Goal: Task Accomplishment & Management: Complete application form

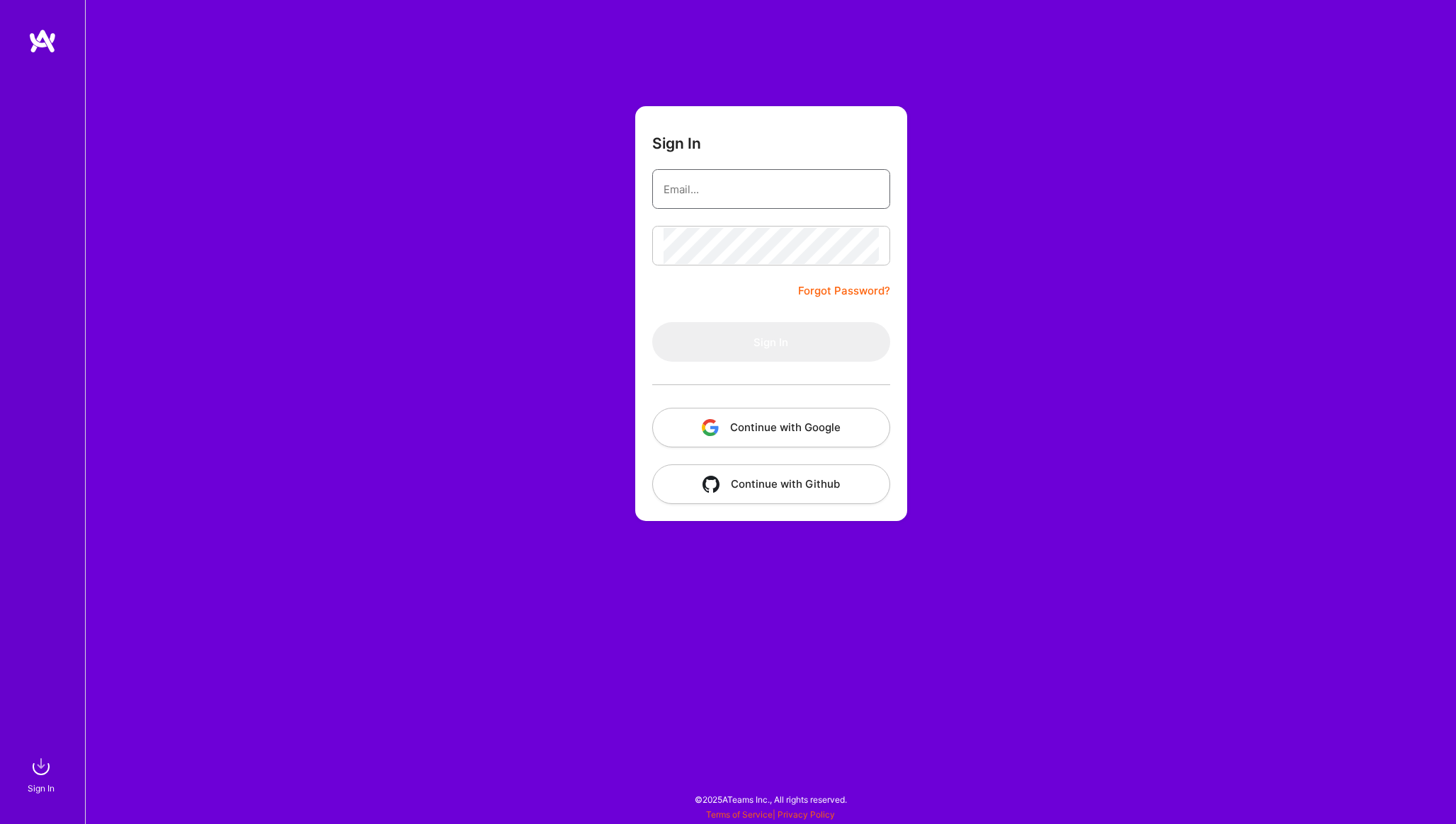
type input "[EMAIL_ADDRESS][PERSON_NAME][DOMAIN_NAME]"
click at [810, 346] on button "Sign In" at bounding box center [770, 342] width 238 height 40
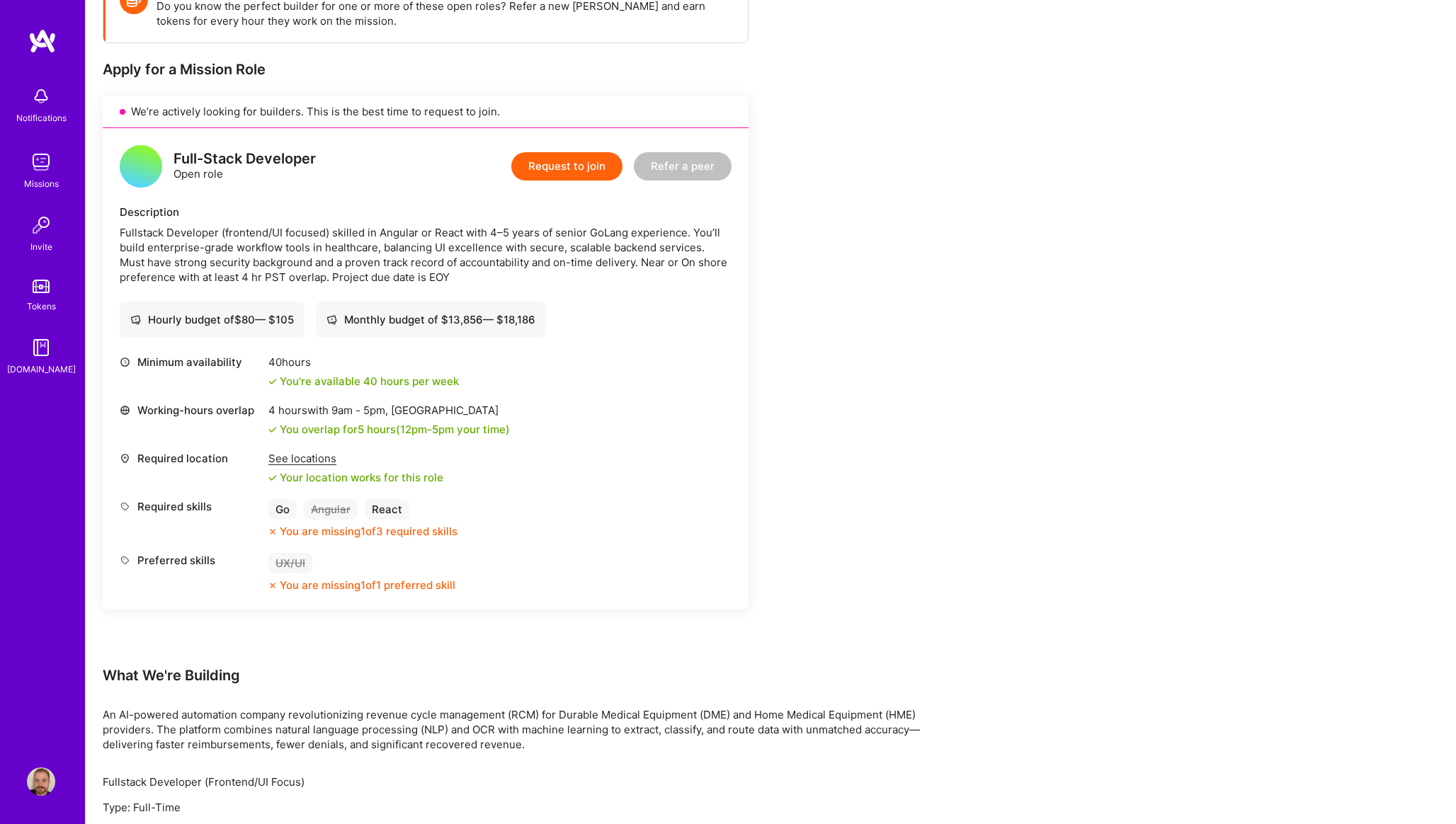
scroll to position [229, 0]
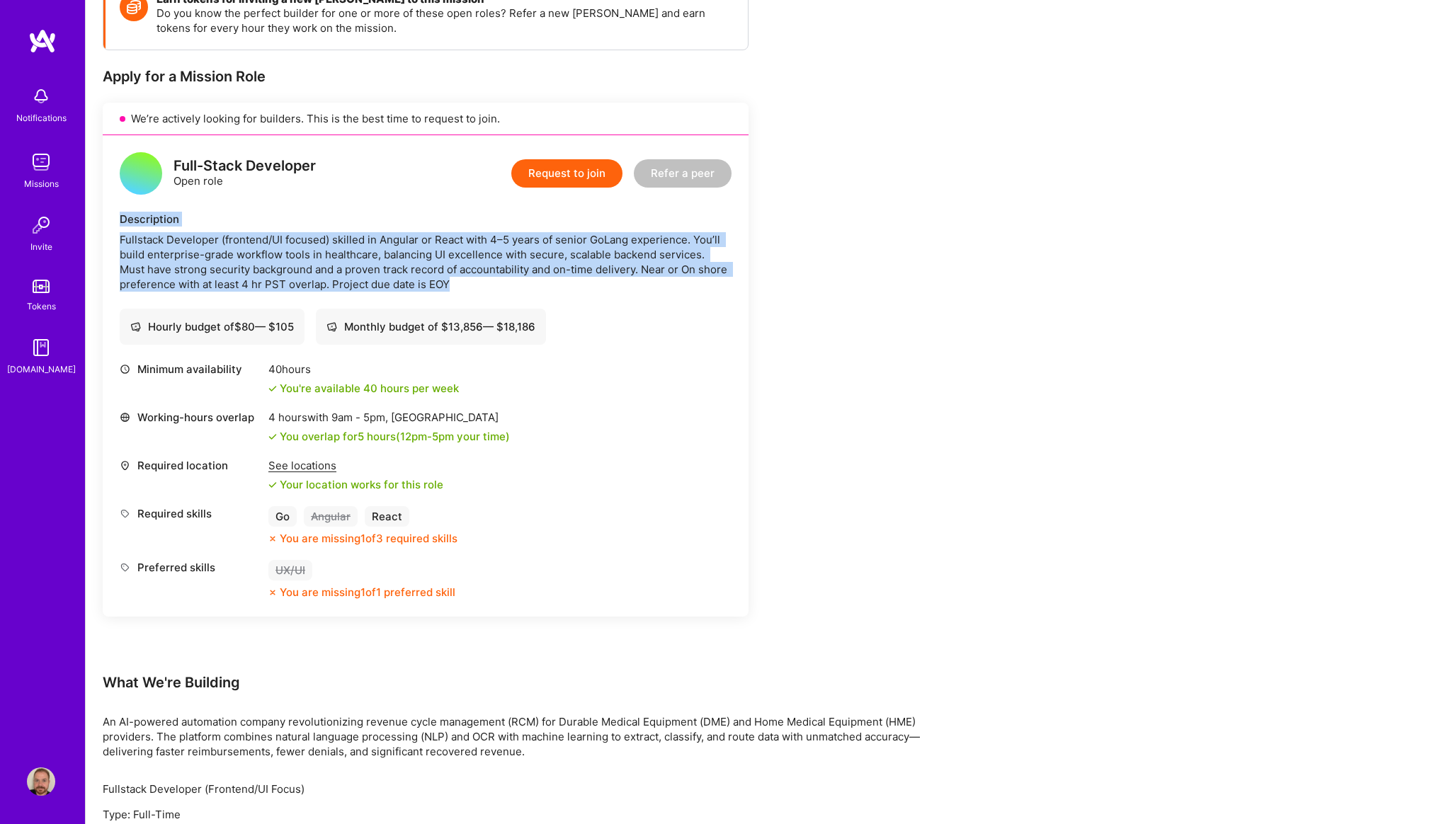
drag, startPoint x: 357, startPoint y: 201, endPoint x: 469, endPoint y: 273, distance: 133.1
click at [469, 276] on div "Full-Stack Developer Open role Request to join Refer a peer Description Fullsta…" at bounding box center [425, 376] width 646 height 482
click at [550, 170] on button "Request to join" at bounding box center [567, 174] width 111 height 29
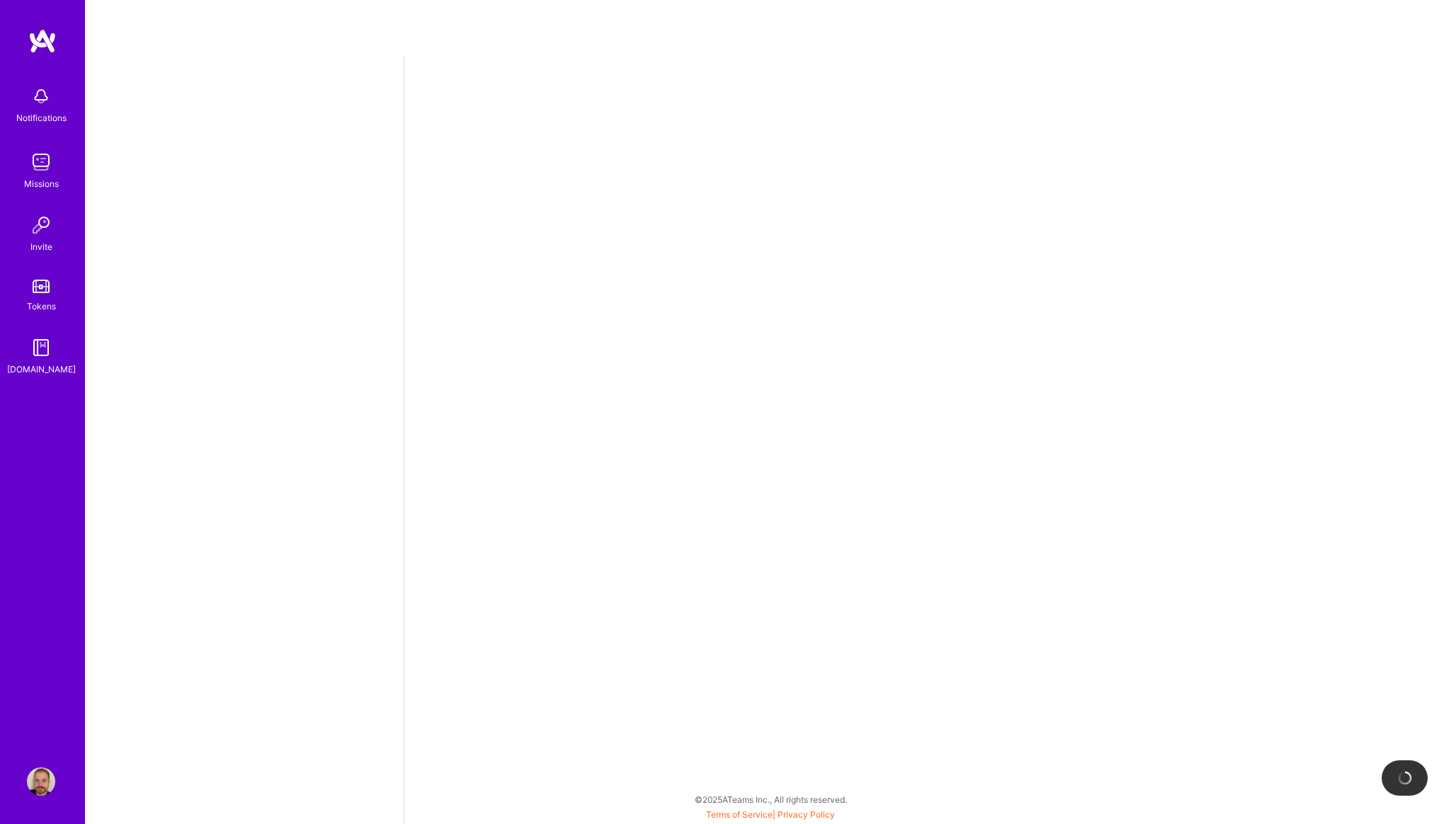
select select "US"
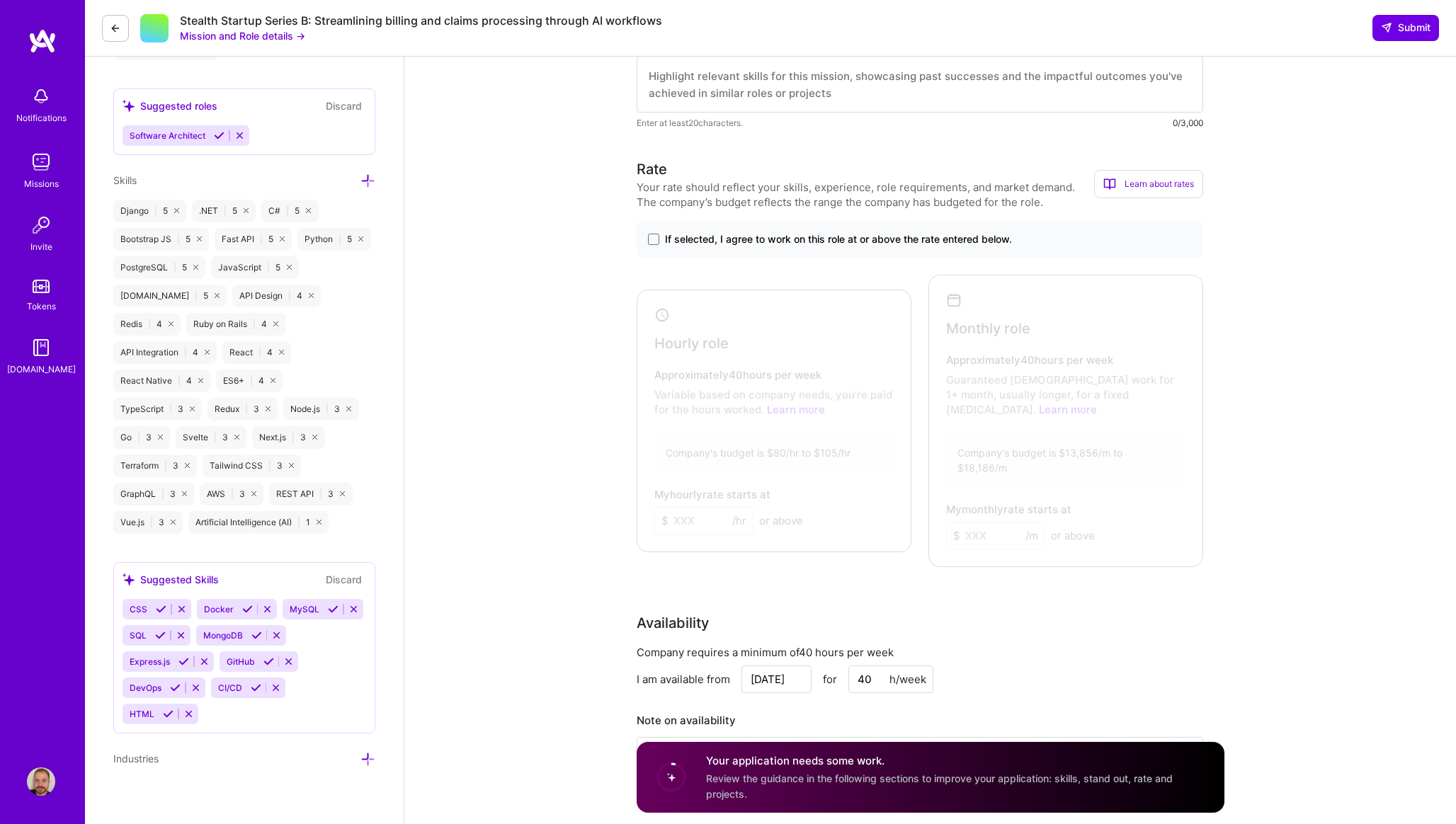
scroll to position [642, 0]
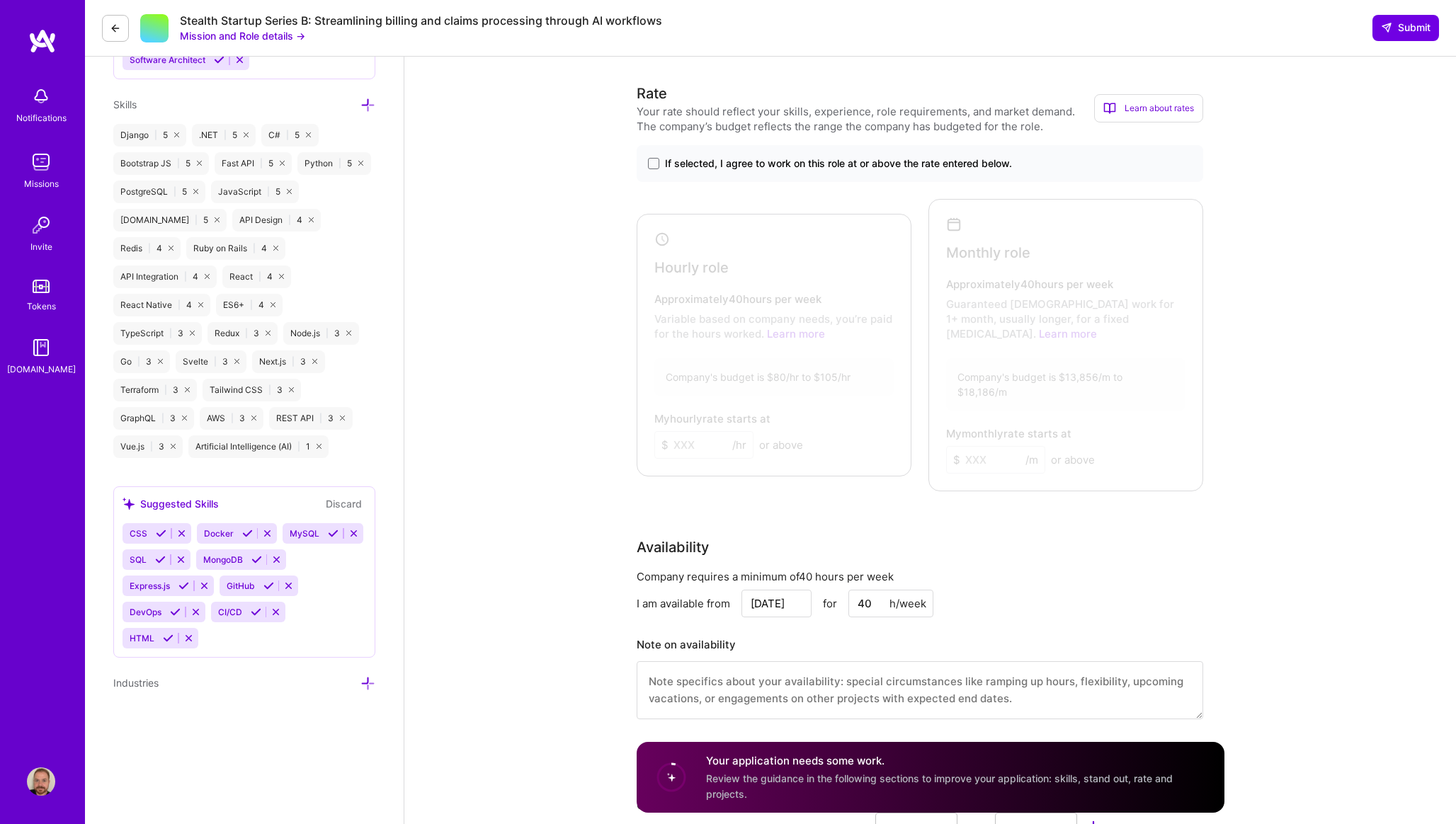
click at [674, 164] on span "If selected, I agree to work on this role at or above the rate entered below." at bounding box center [838, 164] width 347 height 14
click at [0, 0] on input "If selected, I agree to work on this role at or above the rate entered below." at bounding box center [0, 0] width 0 height 0
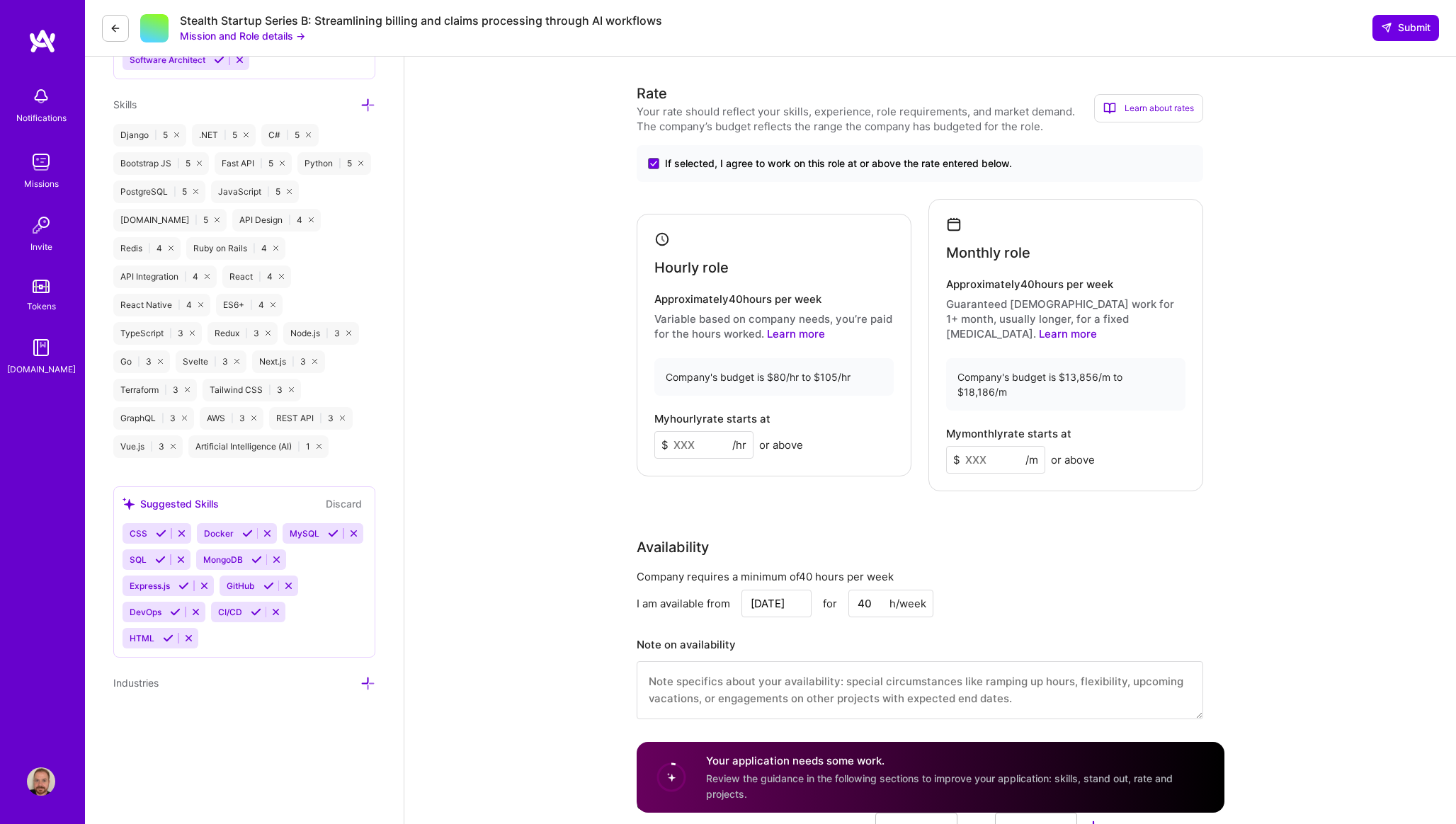
click at [720, 231] on div "Hourly role" at bounding box center [774, 253] width 239 height 44
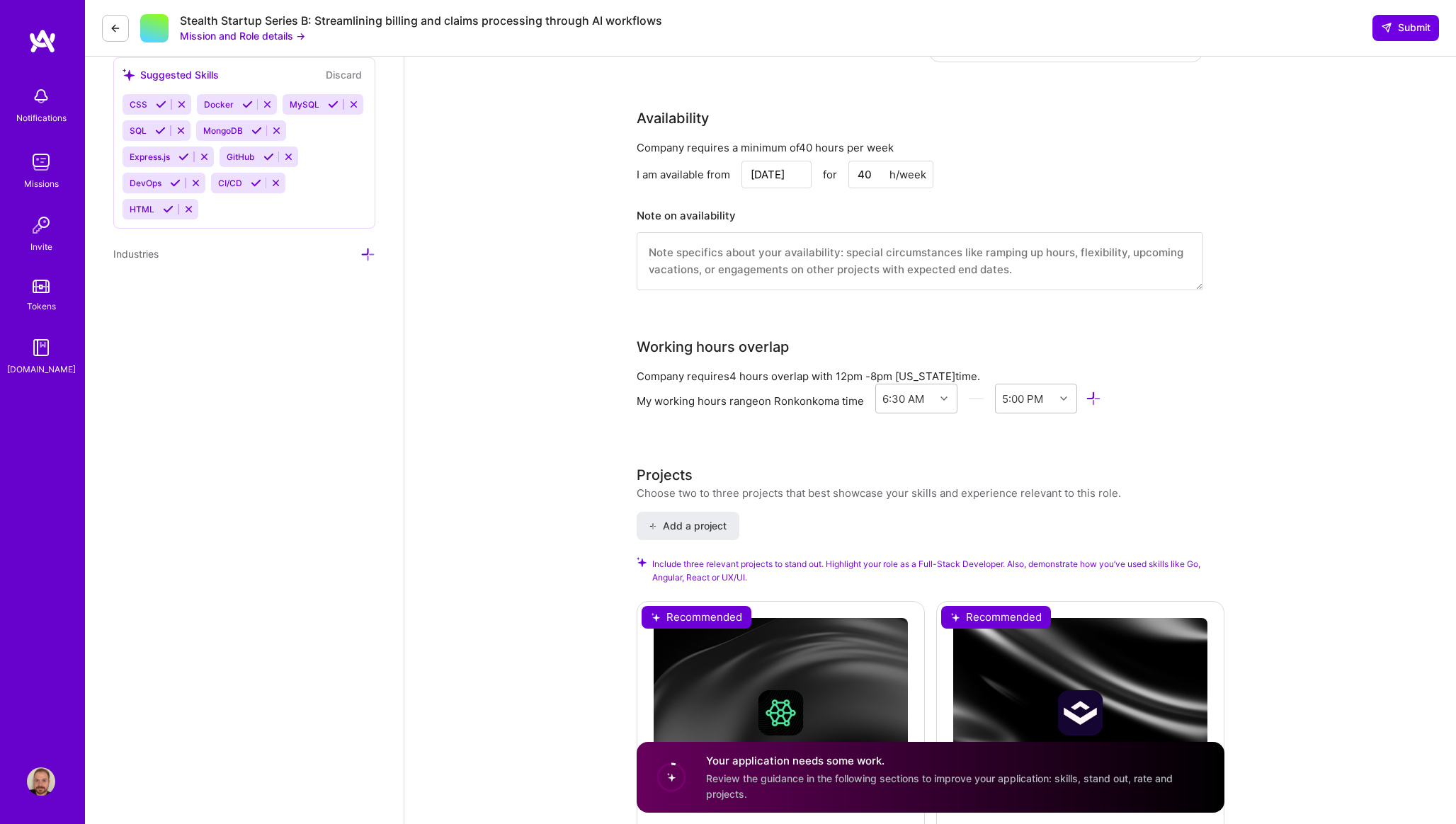
scroll to position [1050, 0]
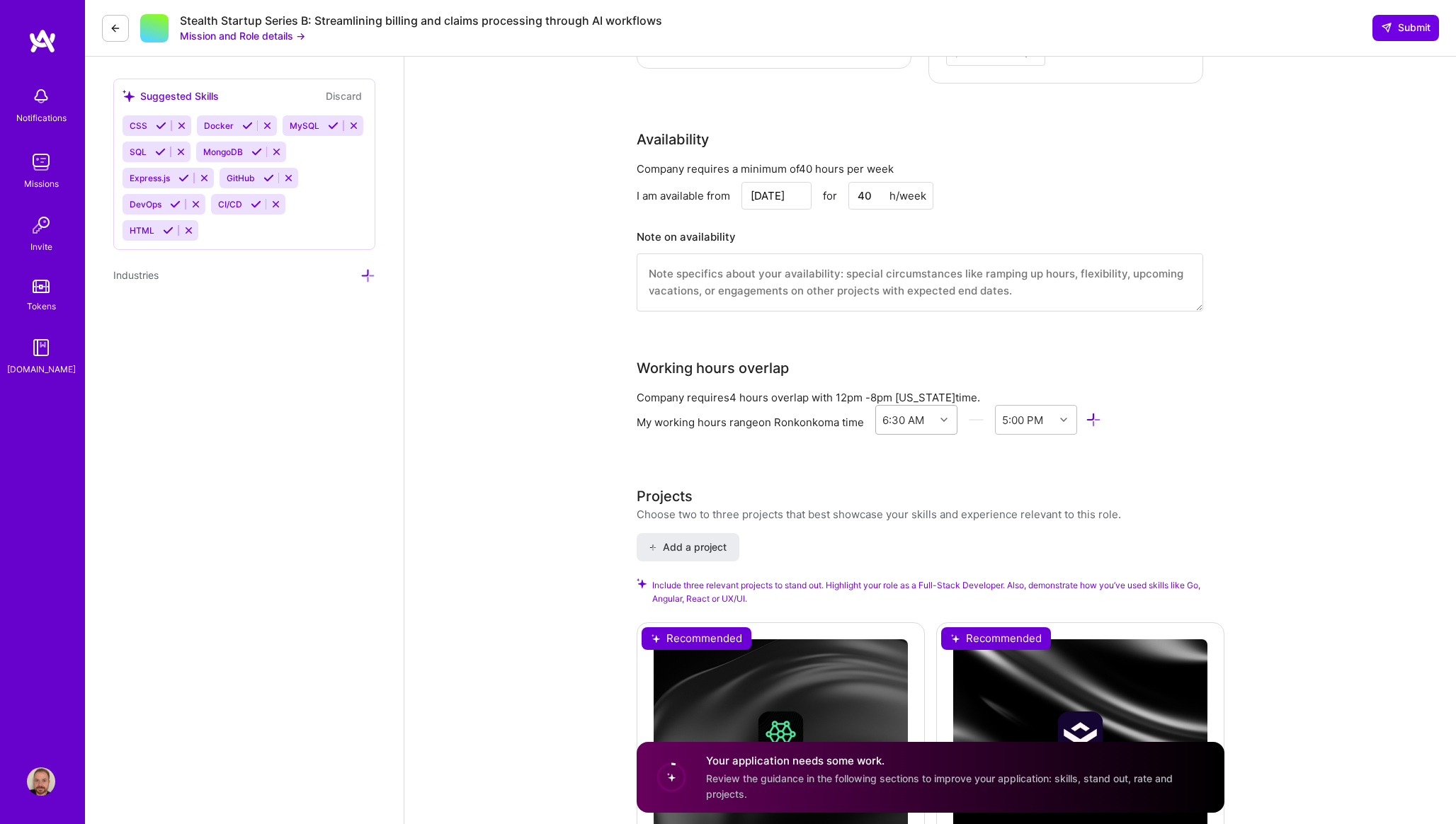
click at [948, 416] on icon at bounding box center [944, 420] width 7 height 7
click at [913, 462] on div "9:00 AM" at bounding box center [917, 474] width 83 height 26
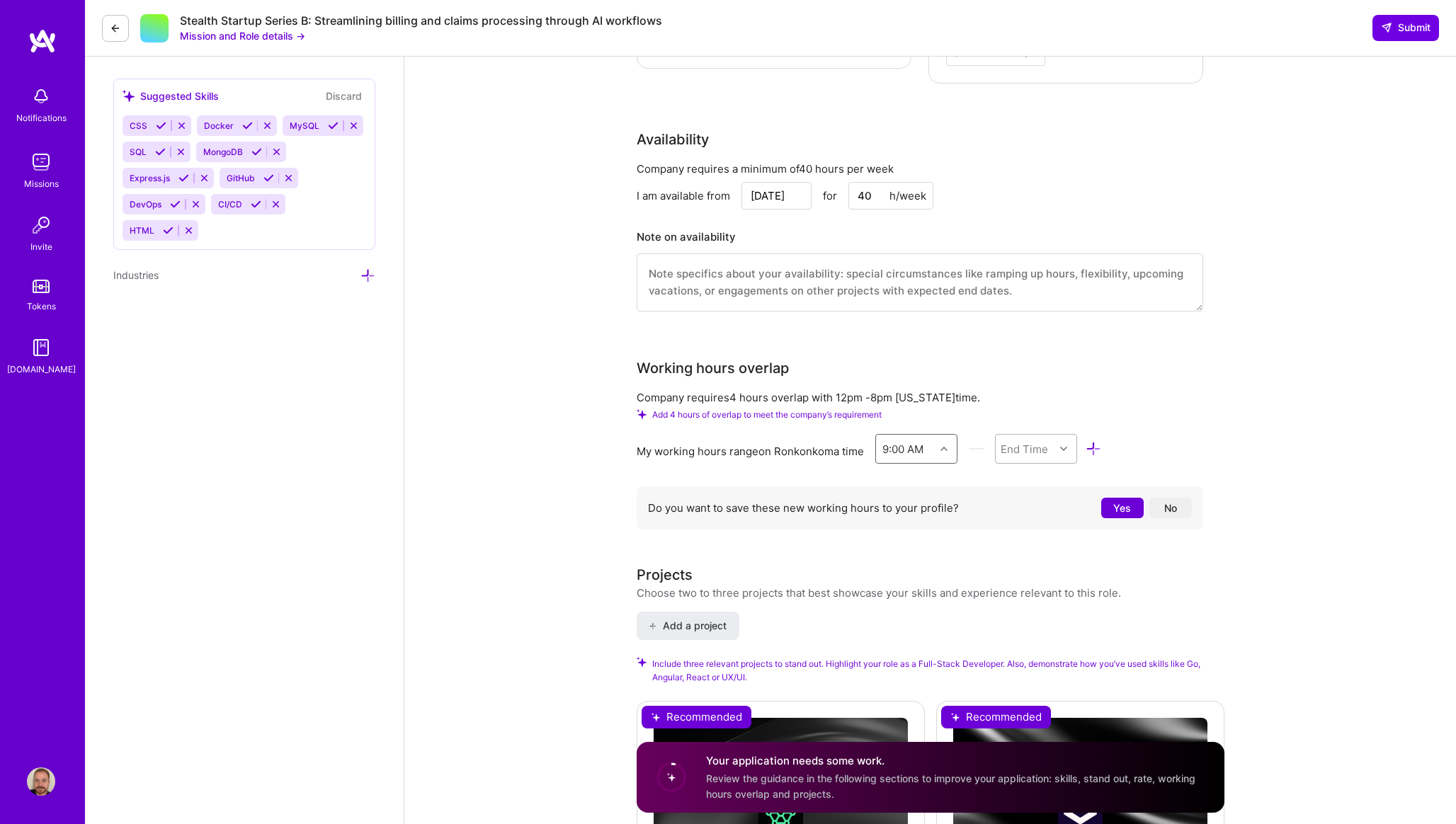
click at [1022, 441] on div "End Time" at bounding box center [1024, 448] width 48 height 15
click at [1035, 490] on div "6:00 PM" at bounding box center [1036, 503] width 83 height 26
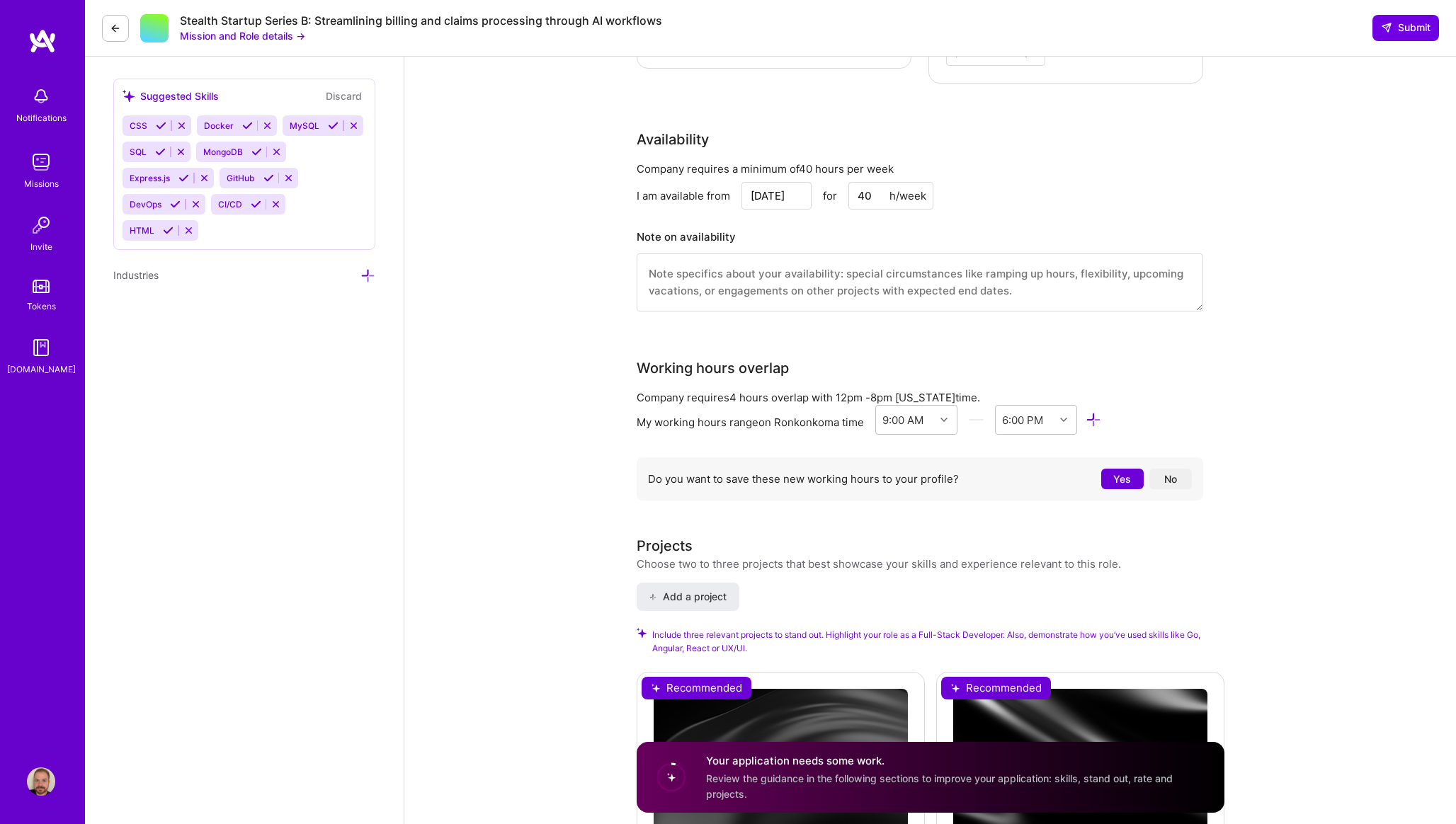
click at [1176, 469] on button "No" at bounding box center [1170, 479] width 42 height 21
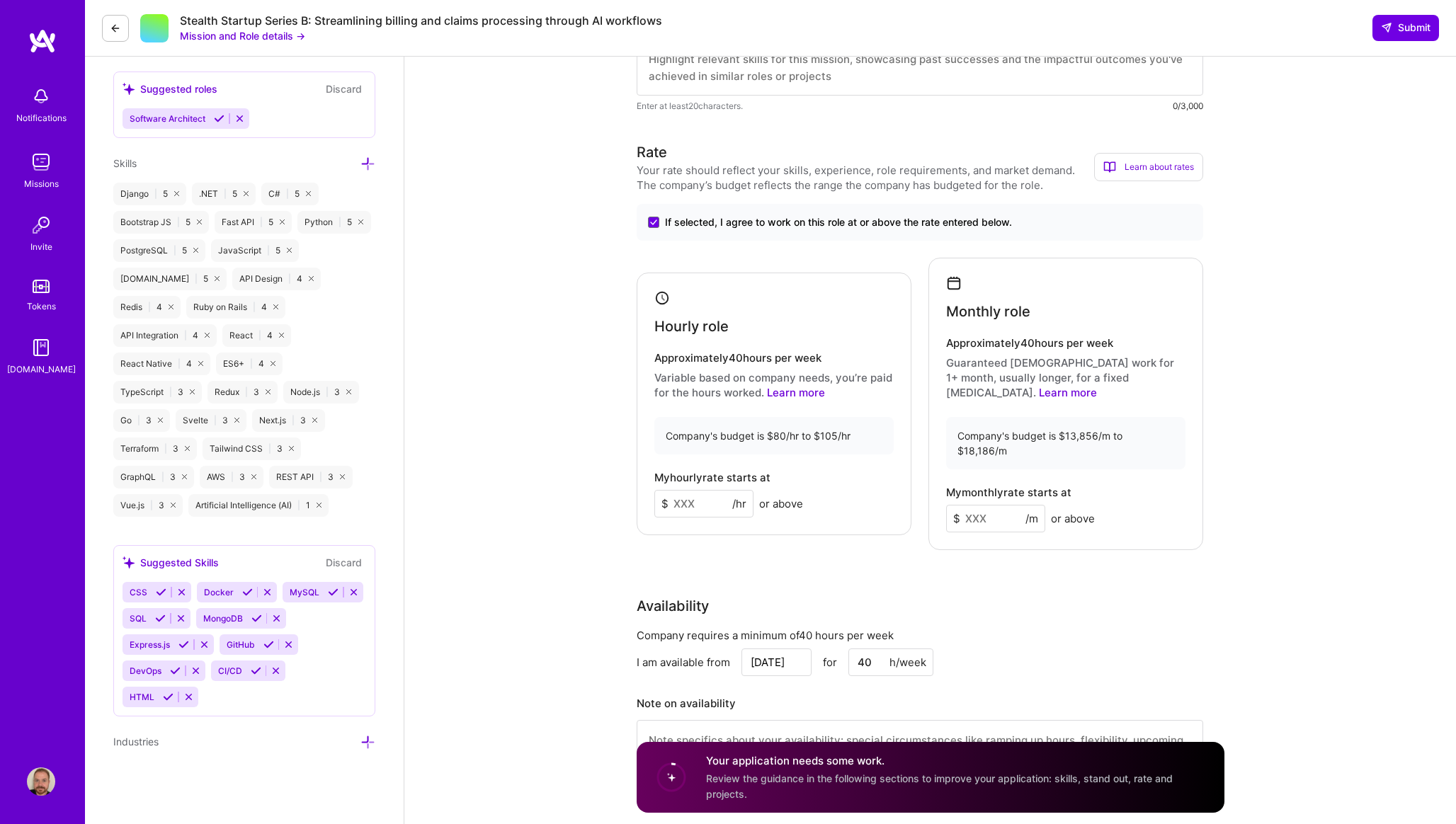
scroll to position [524, 0]
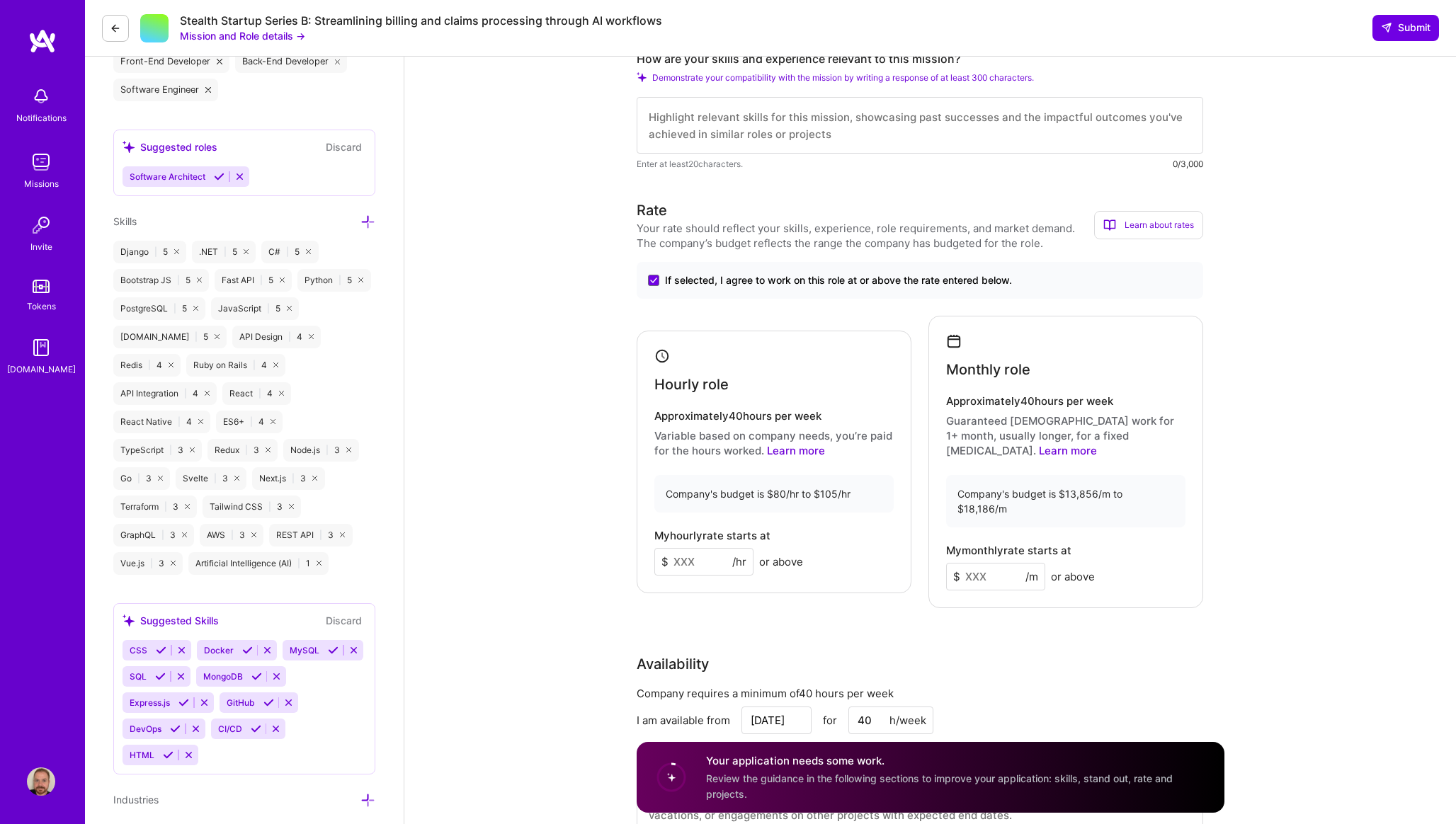
click at [712, 548] on input at bounding box center [704, 562] width 99 height 28
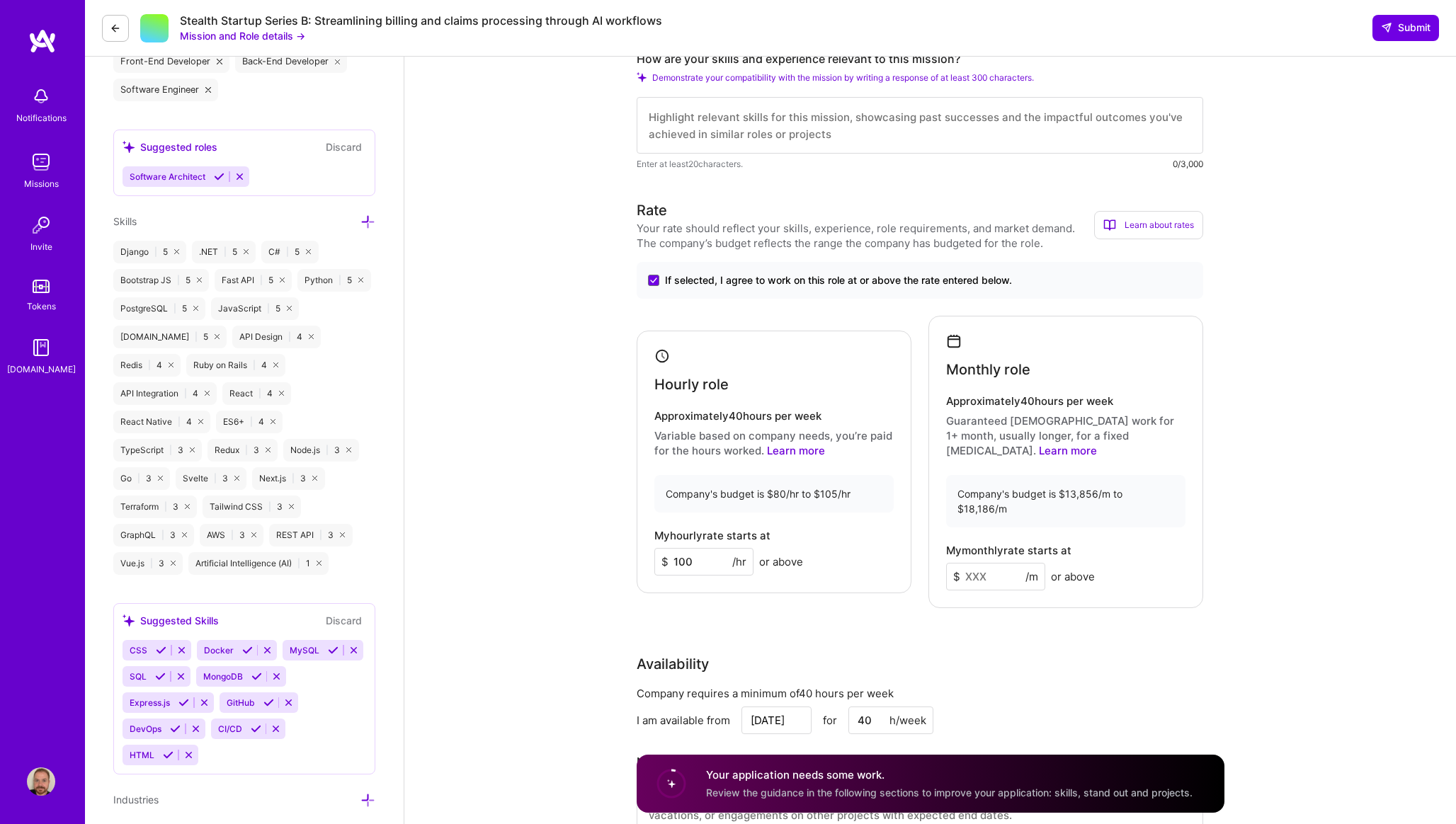
type input "100"
click at [1016, 563] on input at bounding box center [995, 577] width 99 height 28
type input "17500"
click at [950, 604] on div "Rate Your rate should reflect your skills, experience, role requirements, and m…" at bounding box center [930, 527] width 588 height 655
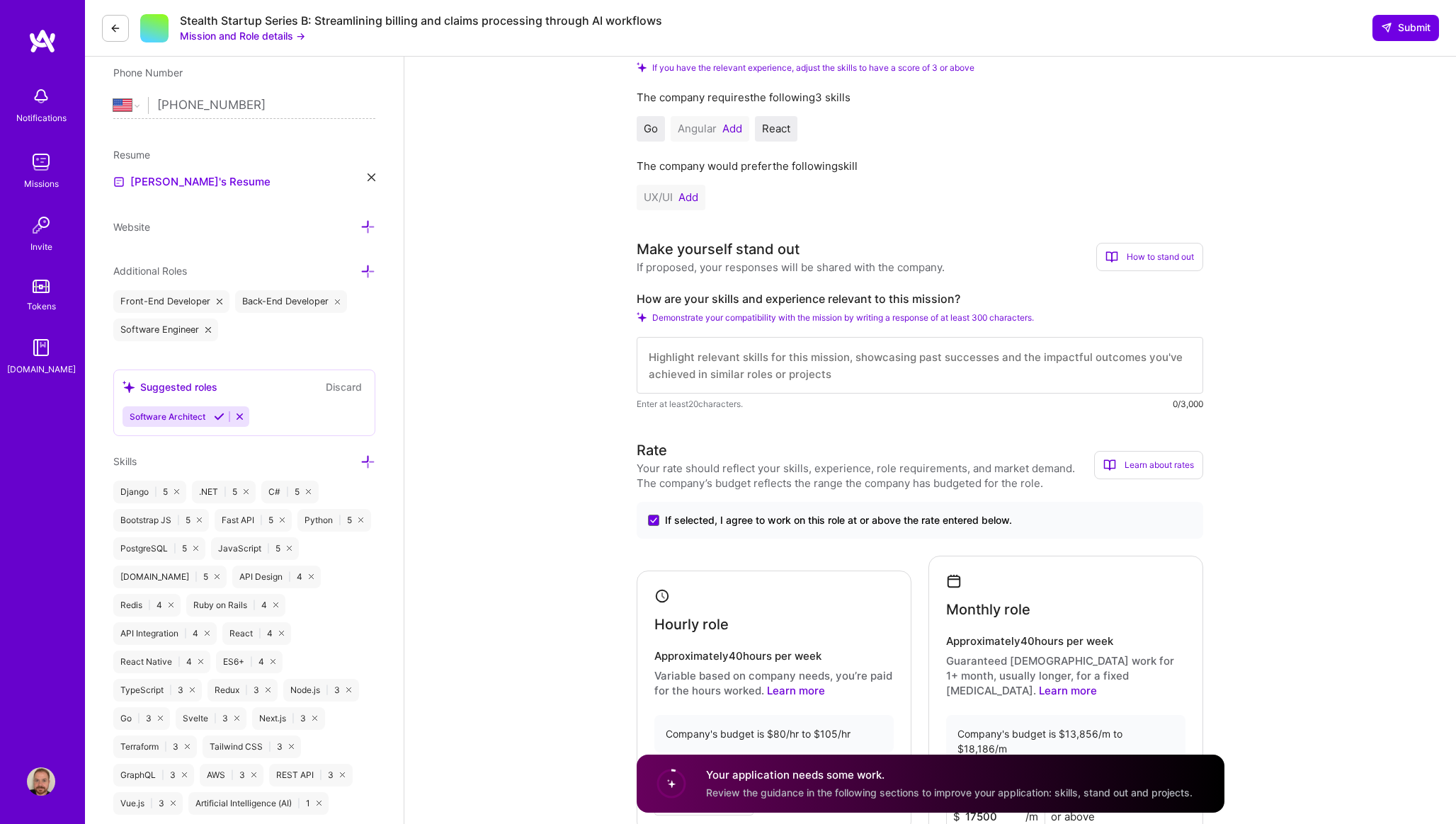
scroll to position [280, 0]
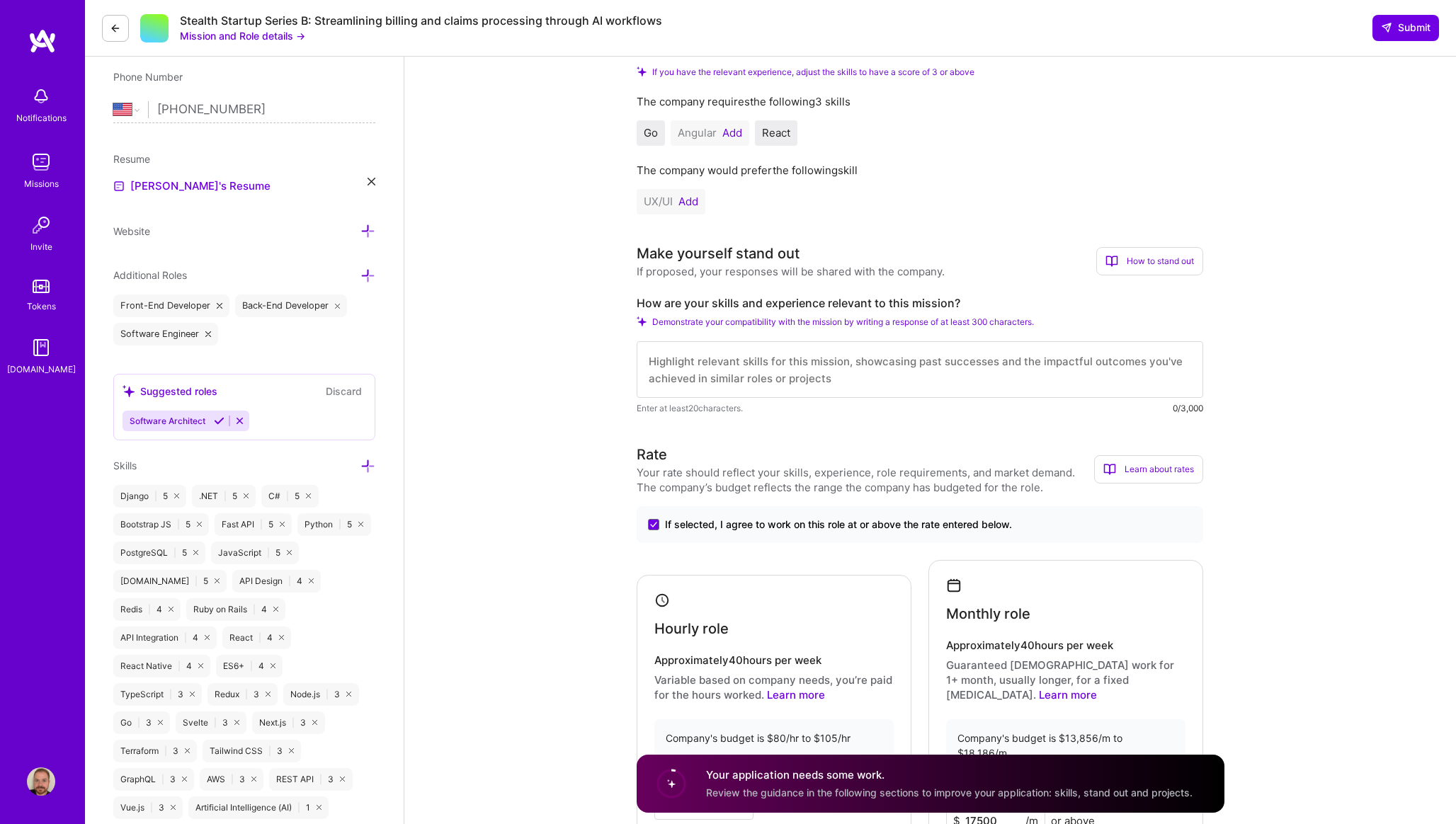
click at [1076, 362] on textarea at bounding box center [919, 369] width 566 height 56
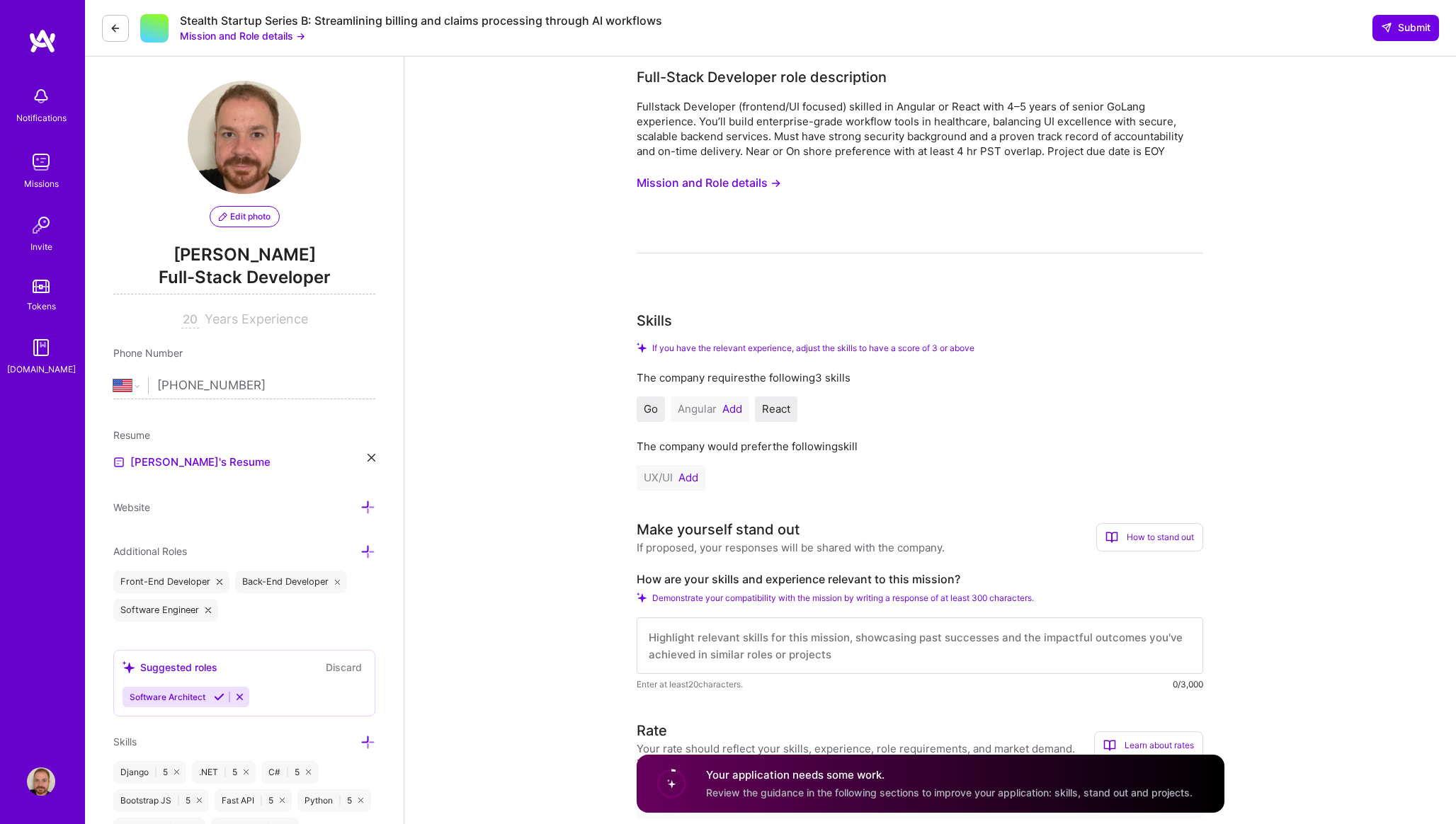
scroll to position [0, 0]
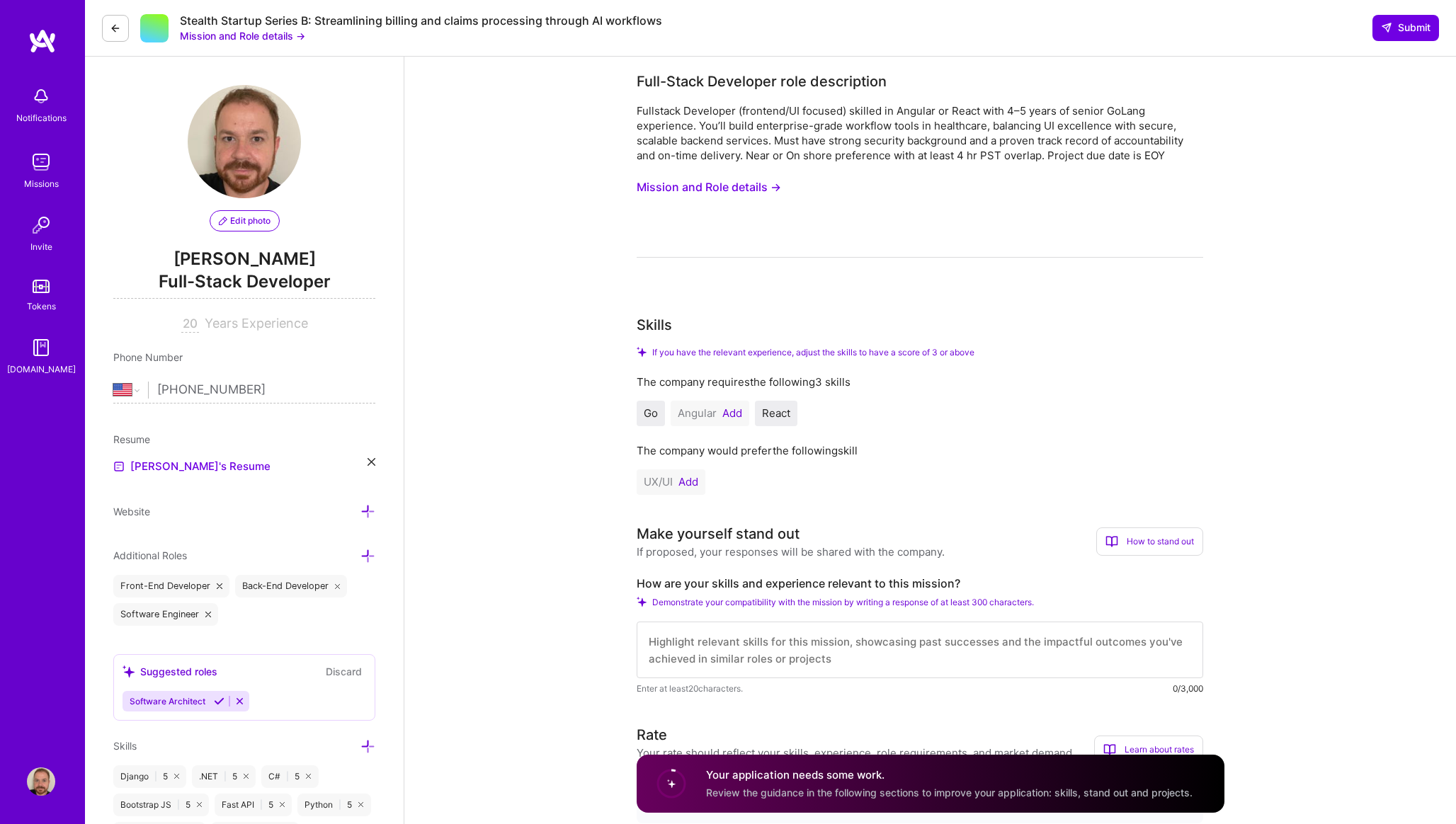
click at [749, 190] on button "Mission and Role details →" at bounding box center [709, 187] width 145 height 26
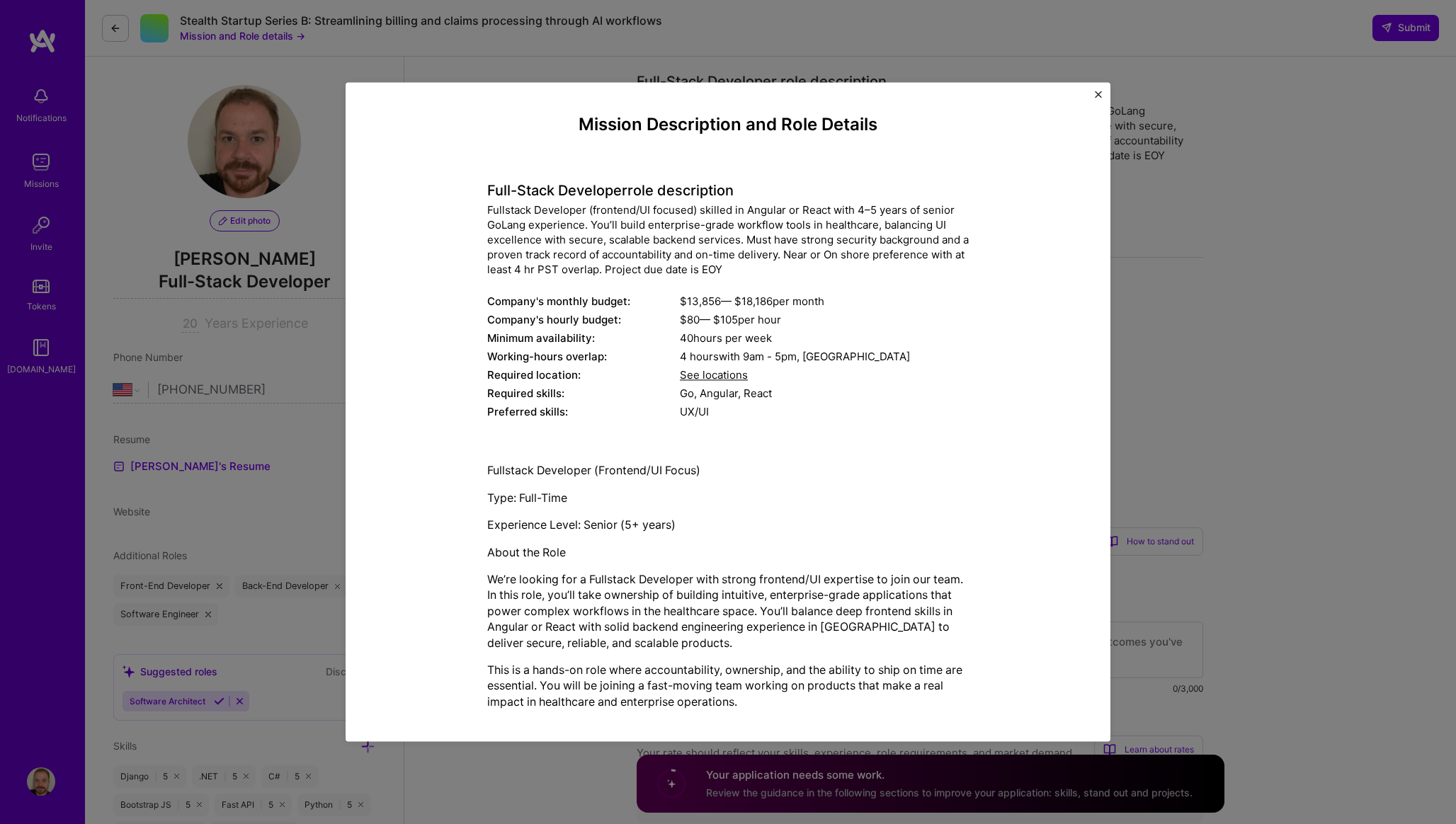
click at [720, 253] on div "Fullstack Developer (frontend/UI focused) skilled in Angular or React with 4–5 …" at bounding box center [728, 241] width 481 height 75
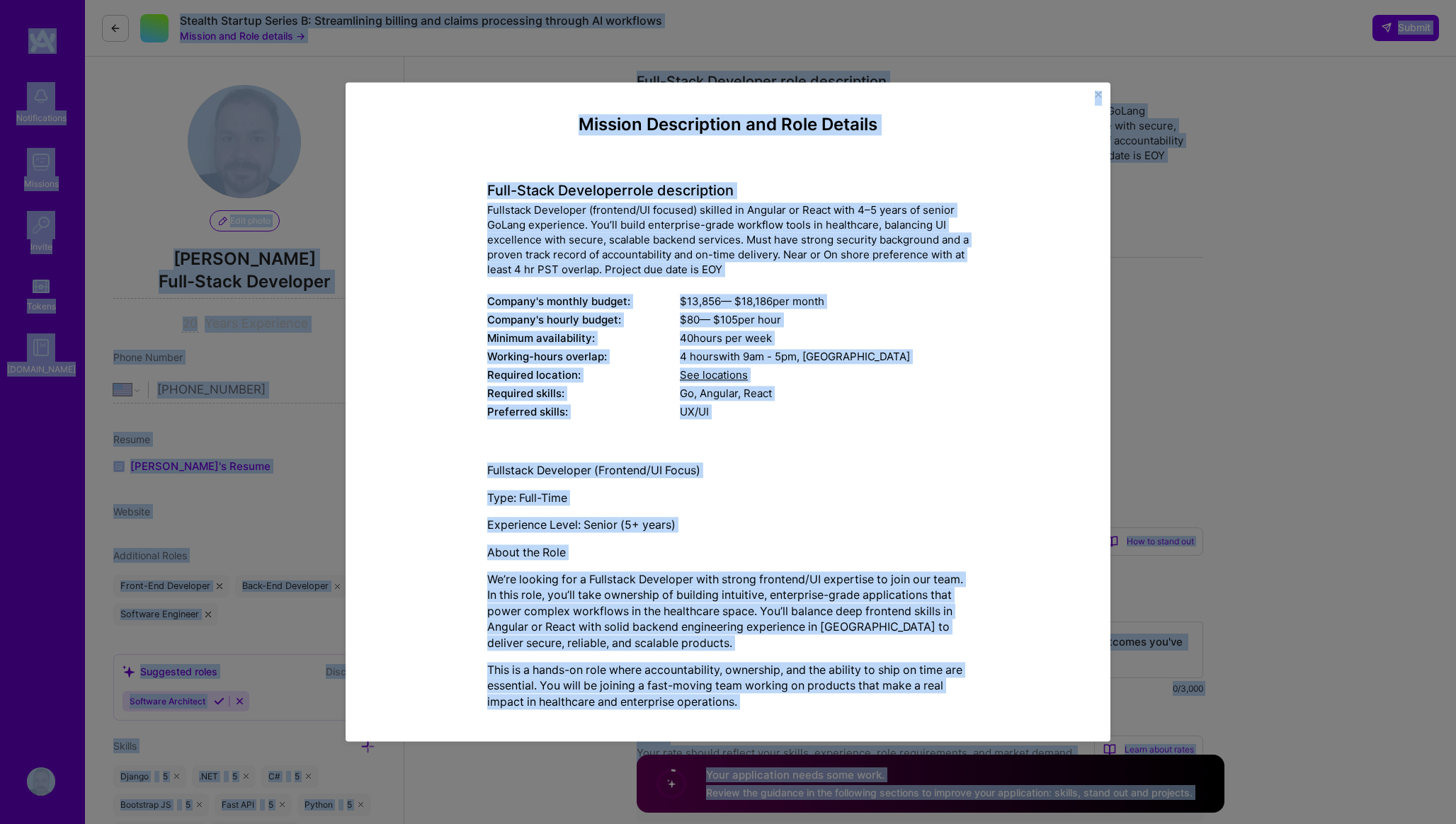
copy body "Loremipsumdol Sitametc Adipis Elitse D.Eiusm Tempori Utlab Etdo mag aliquaenima…"
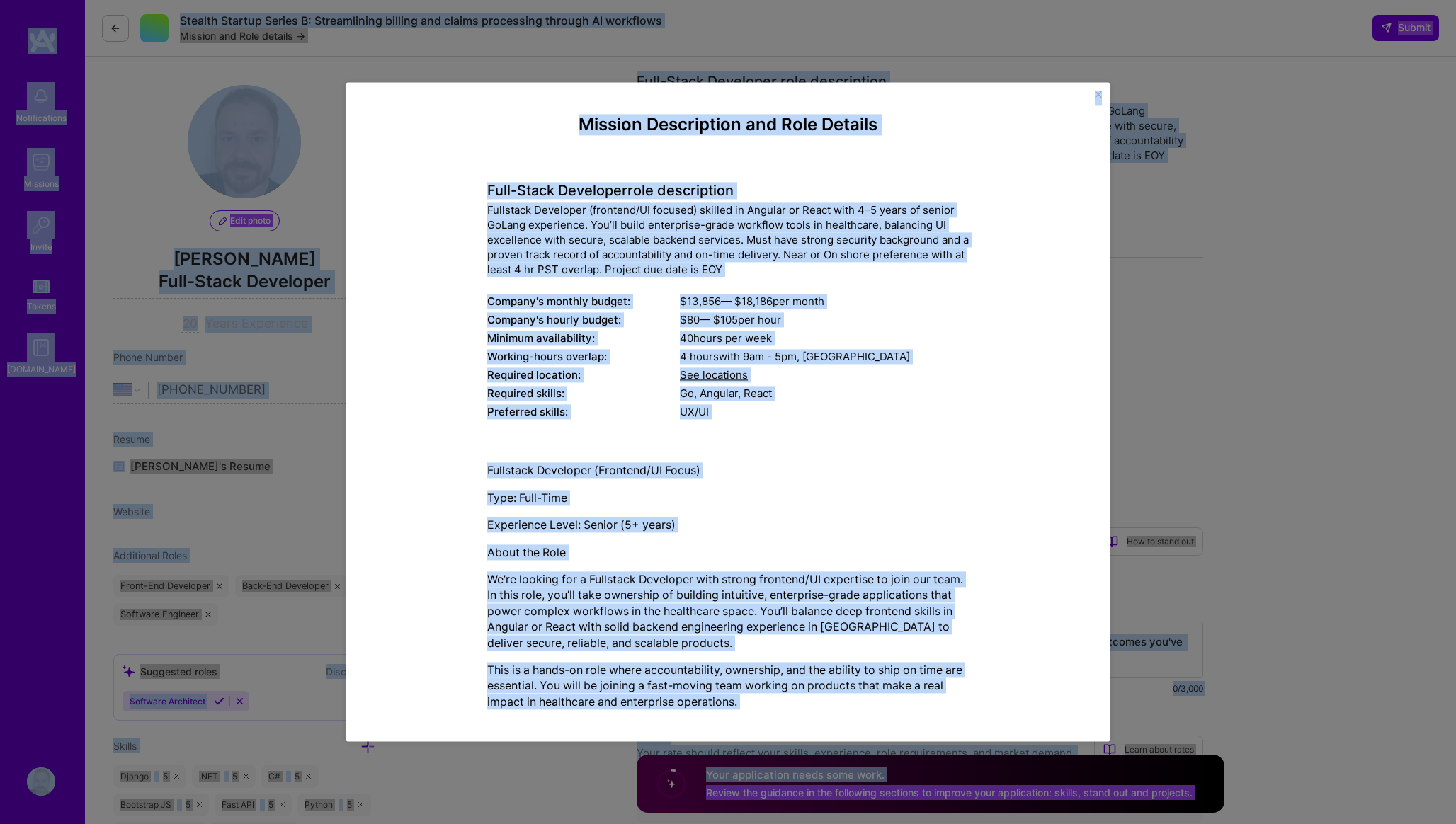
click at [628, 196] on h4 "Full-Stack Developer role description" at bounding box center [728, 191] width 481 height 17
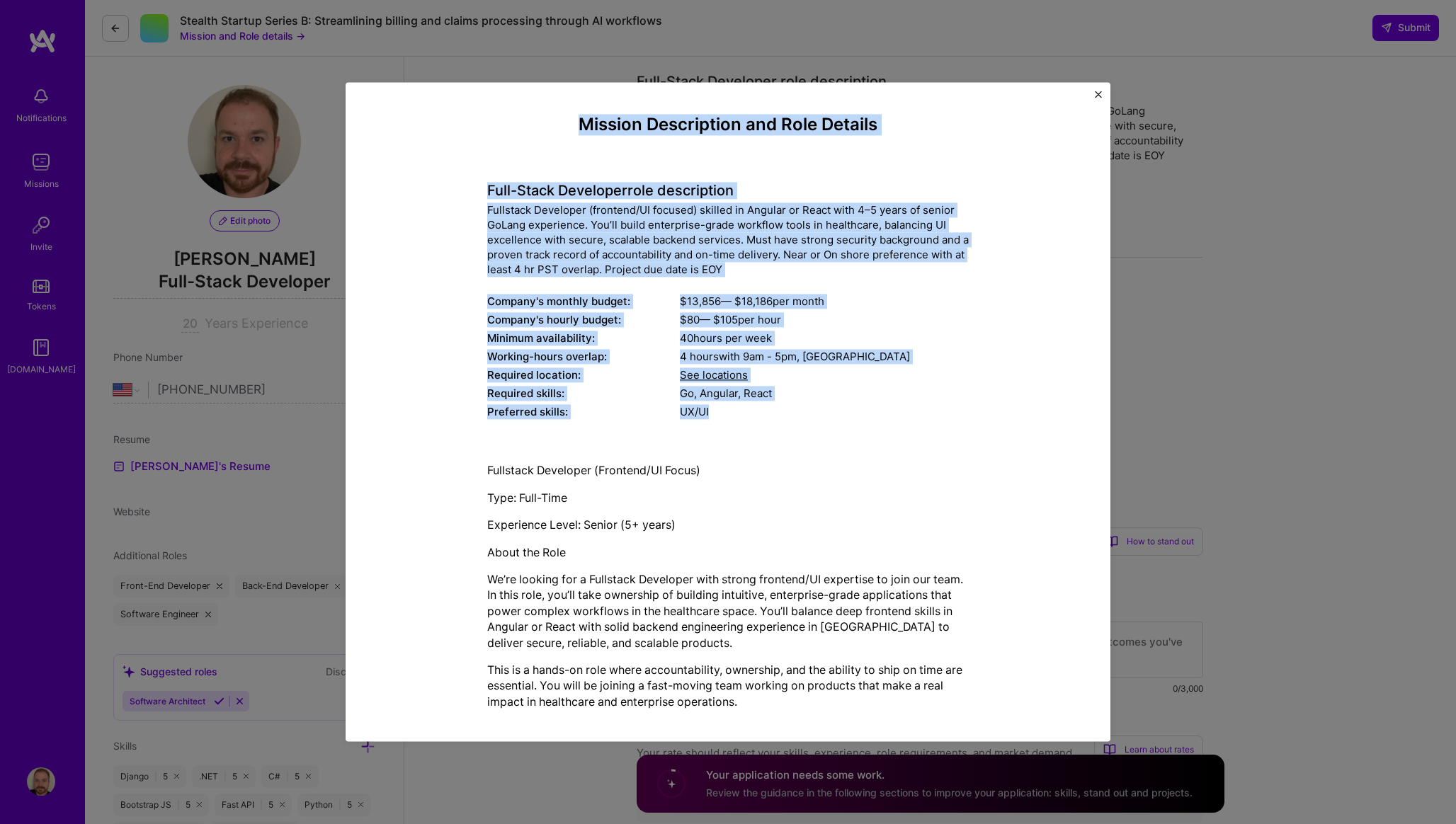
drag, startPoint x: 573, startPoint y: 111, endPoint x: 714, endPoint y: 418, distance: 337.8
click at [715, 418] on div "Mission Description and Role Details Full-Stack Developer role description Full…" at bounding box center [728, 412] width 722 height 617
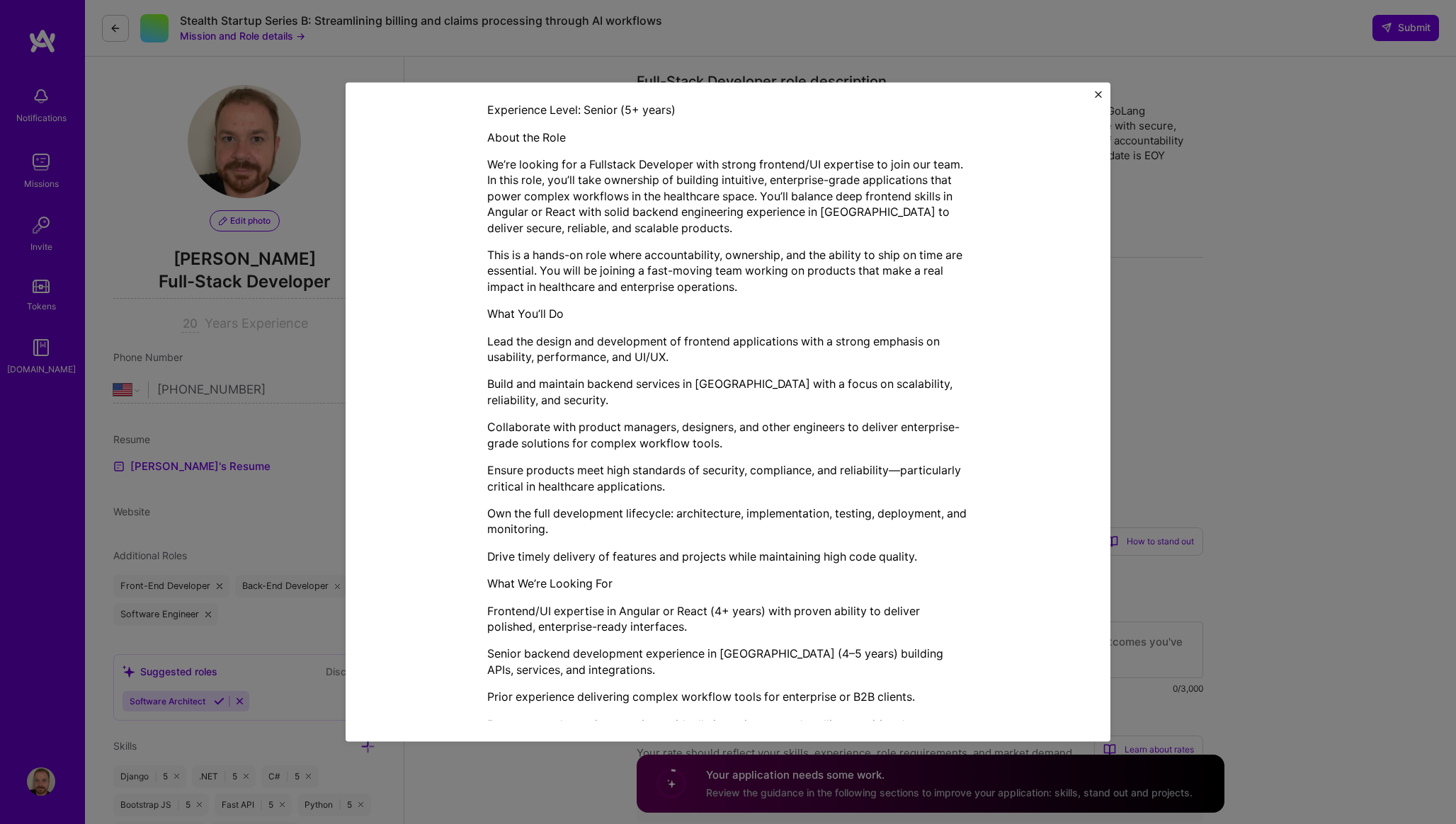
scroll to position [578, 0]
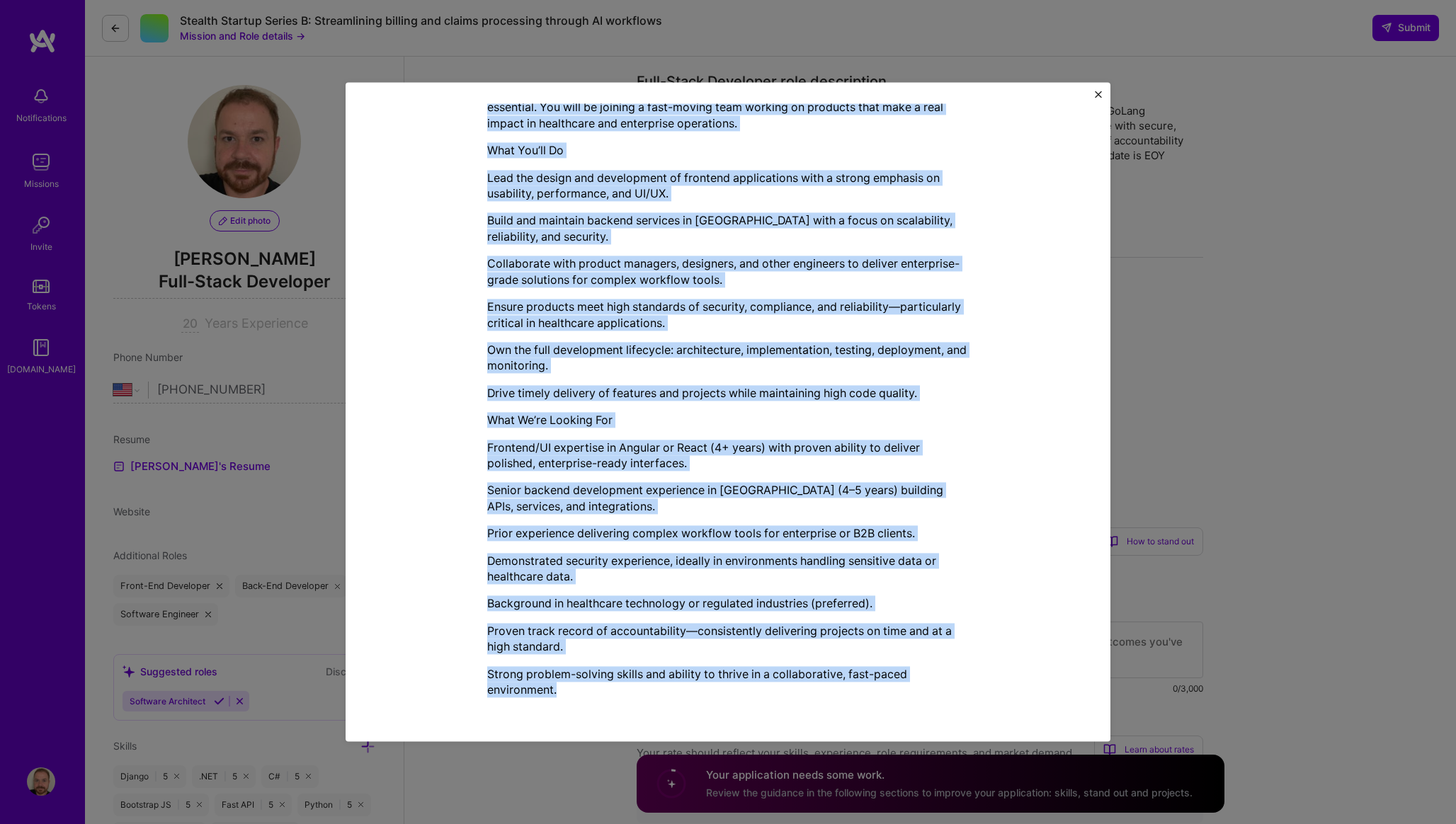
click at [612, 699] on div "Fullstack Developer (Frontend/UI Focus) Type: Full-Time Experience Level: Senio…" at bounding box center [728, 291] width 481 height 837
copy div "Loremip Dolorsitame con Adip Elitsed Doei-Tempo Incididun utla etdoloremag Aliq…"
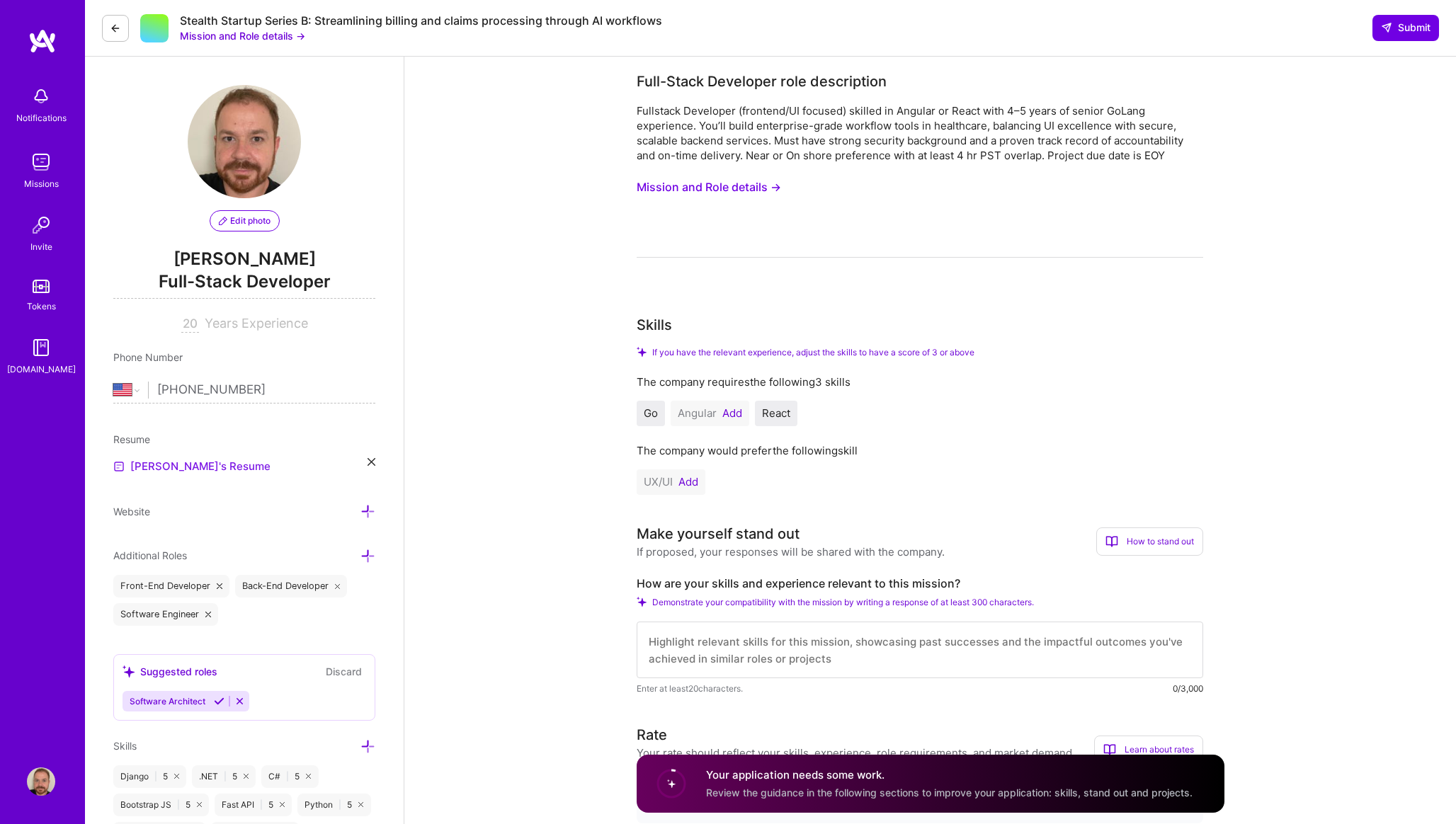
click at [178, 470] on link "[PERSON_NAME]'s Resume" at bounding box center [192, 466] width 157 height 17
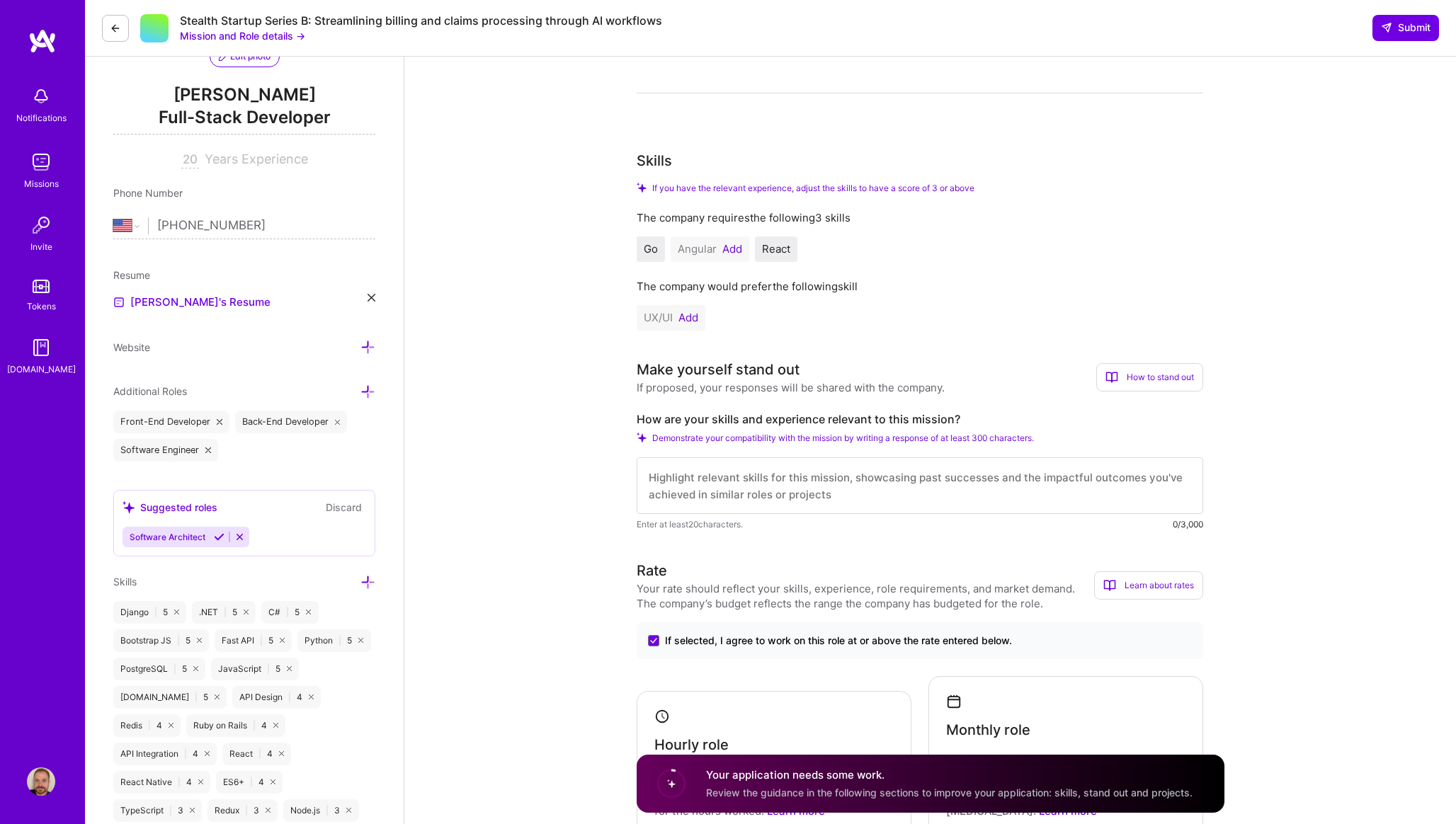
scroll to position [194, 0]
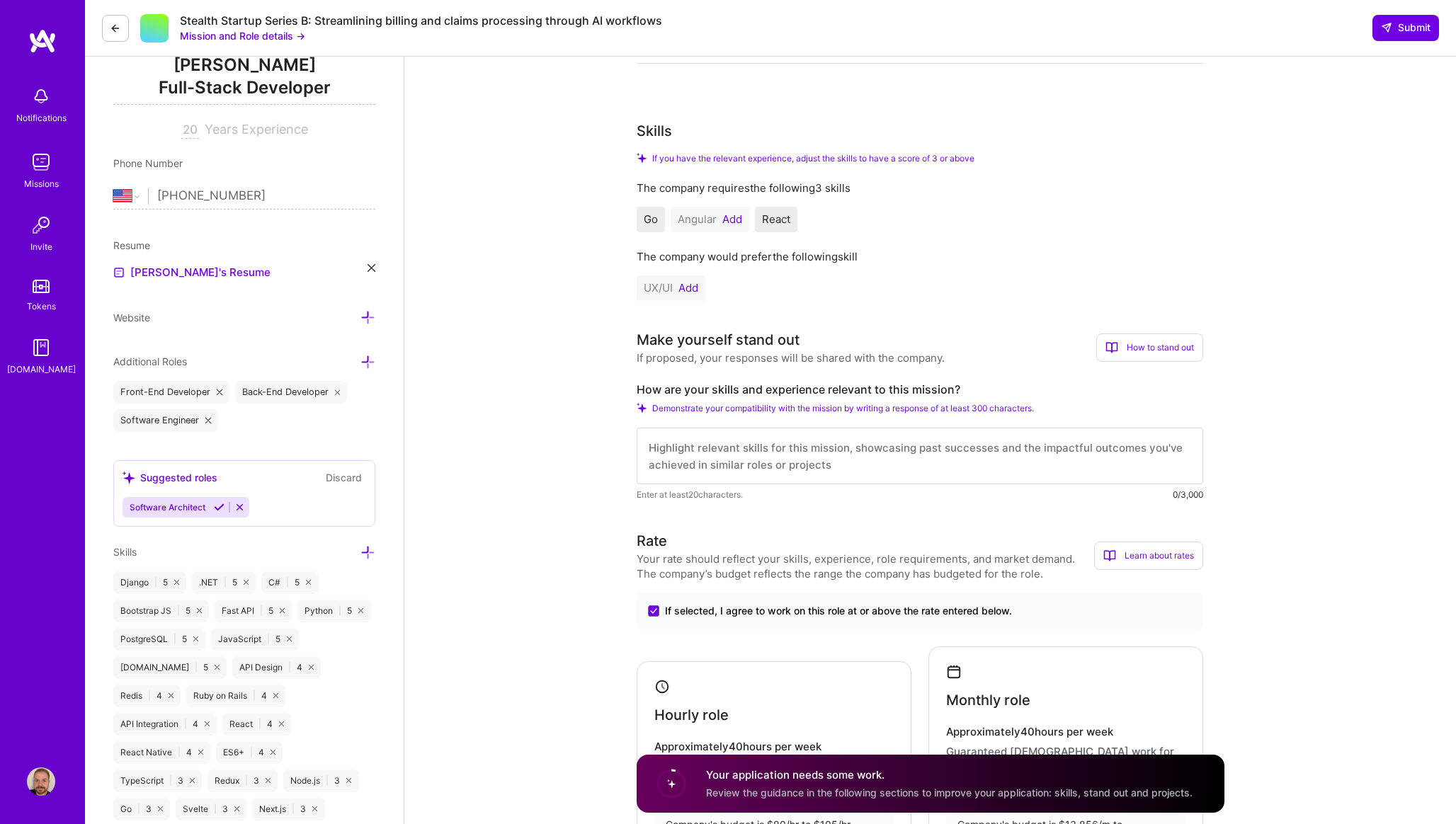
click at [713, 385] on label "How are your skills and experience relevant to this mission?" at bounding box center [919, 389] width 566 height 15
copy label "How are your skills and experience relevant to this mission?"
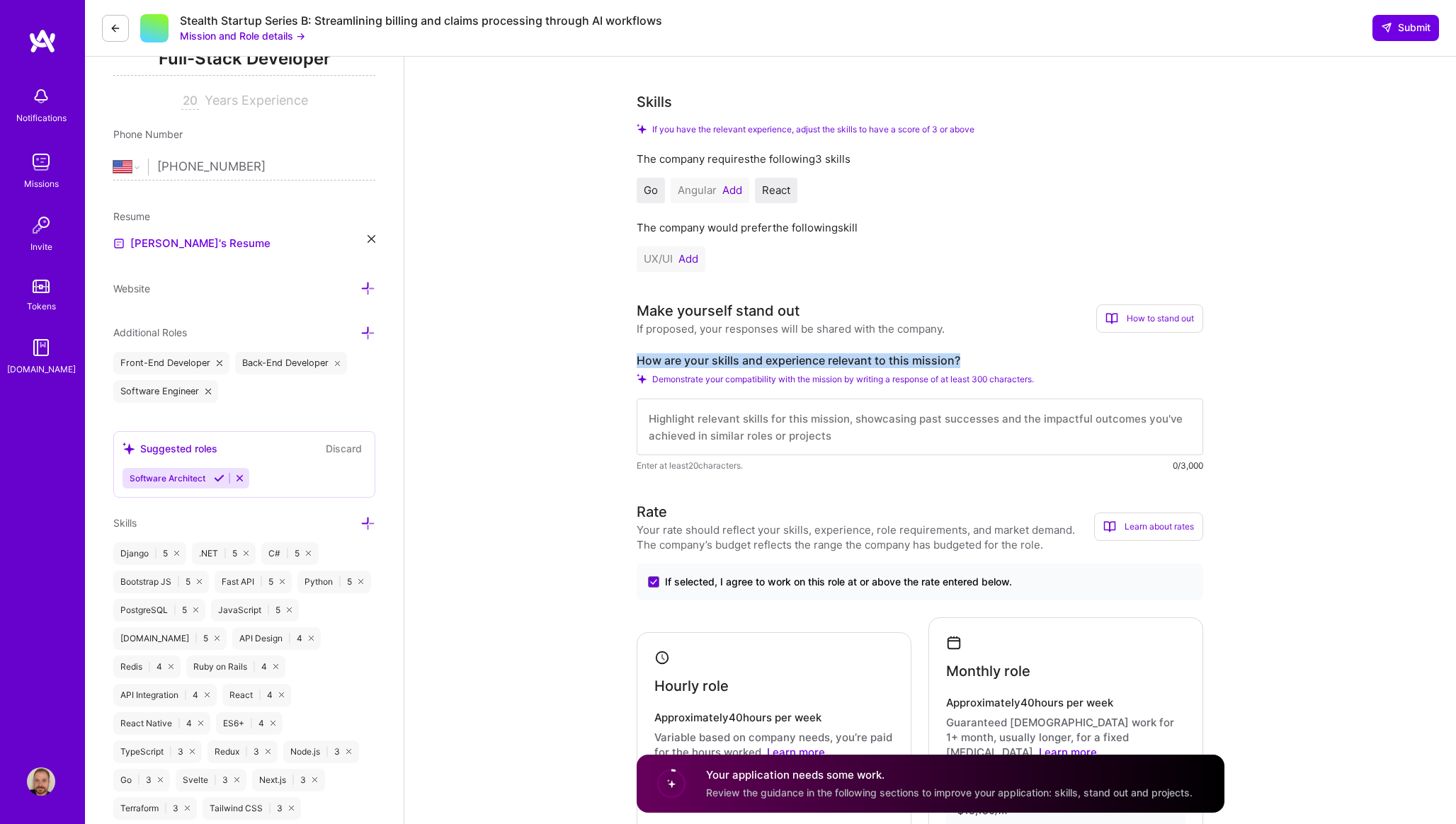
scroll to position [225, 0]
click at [720, 416] on textarea at bounding box center [919, 424] width 566 height 56
paste textarea "My 20+ years of full-stack development experience, combined with my proven trac…"
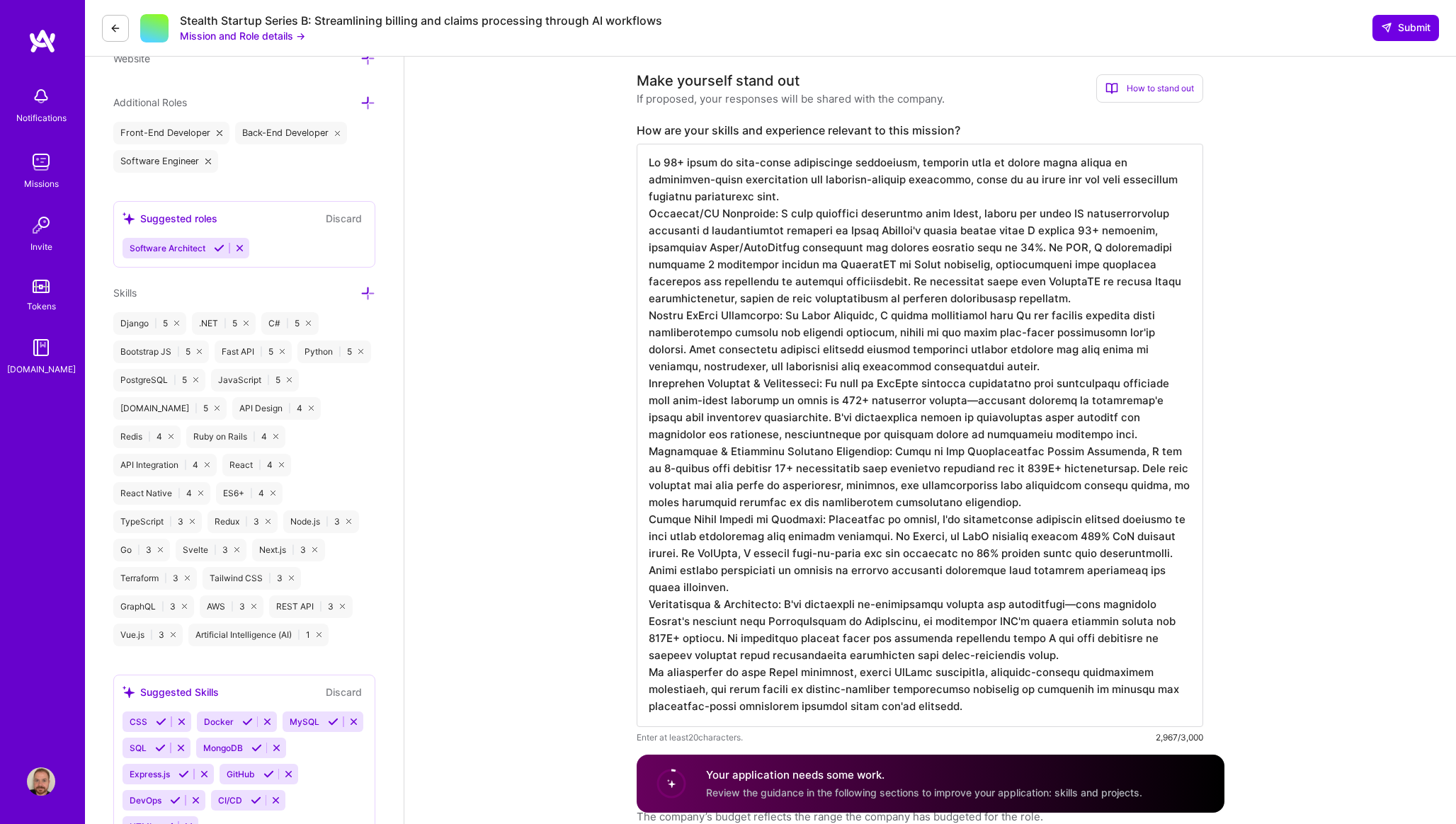
scroll to position [470, 0]
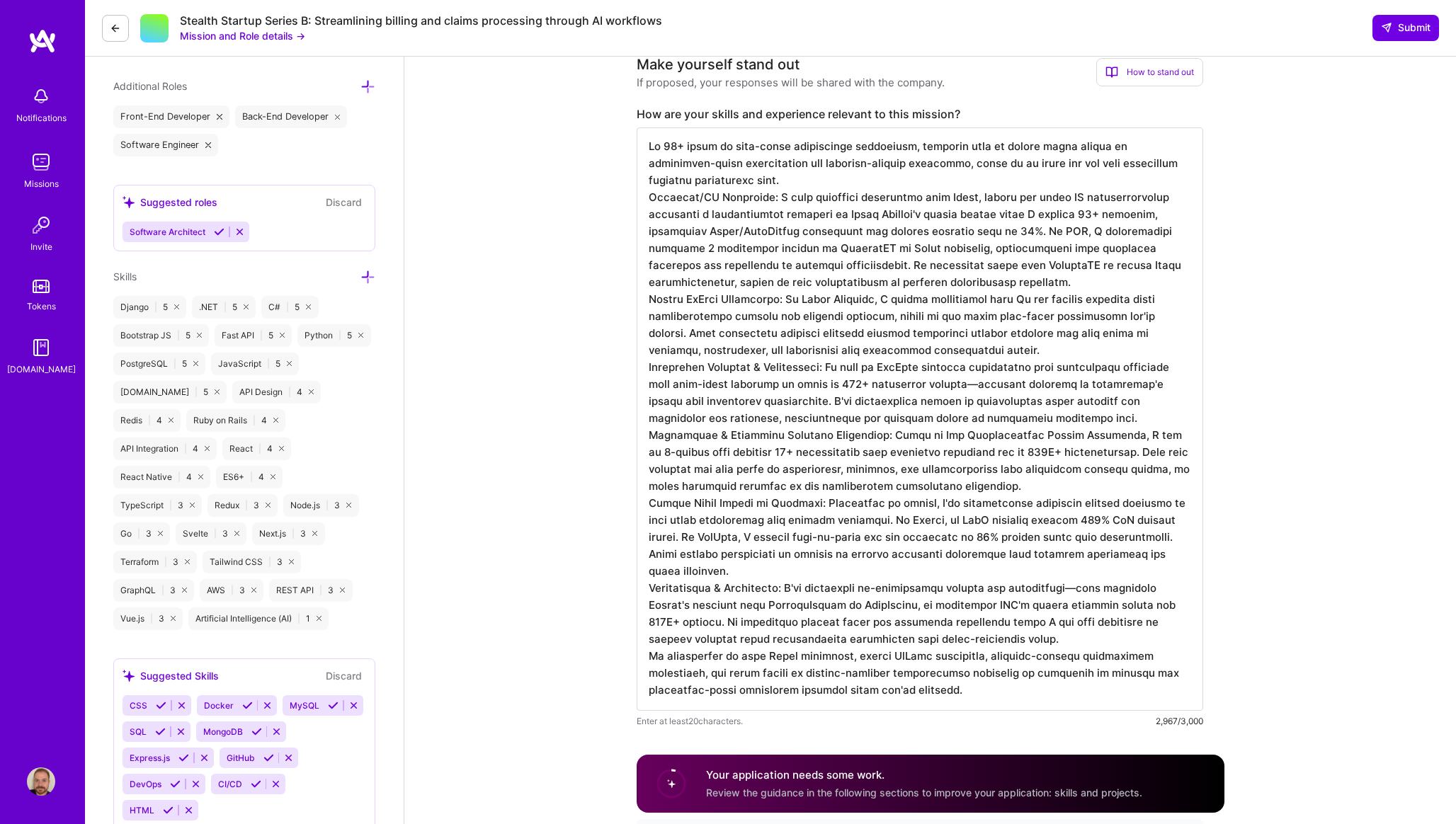
click at [977, 571] on textarea at bounding box center [919, 419] width 566 height 583
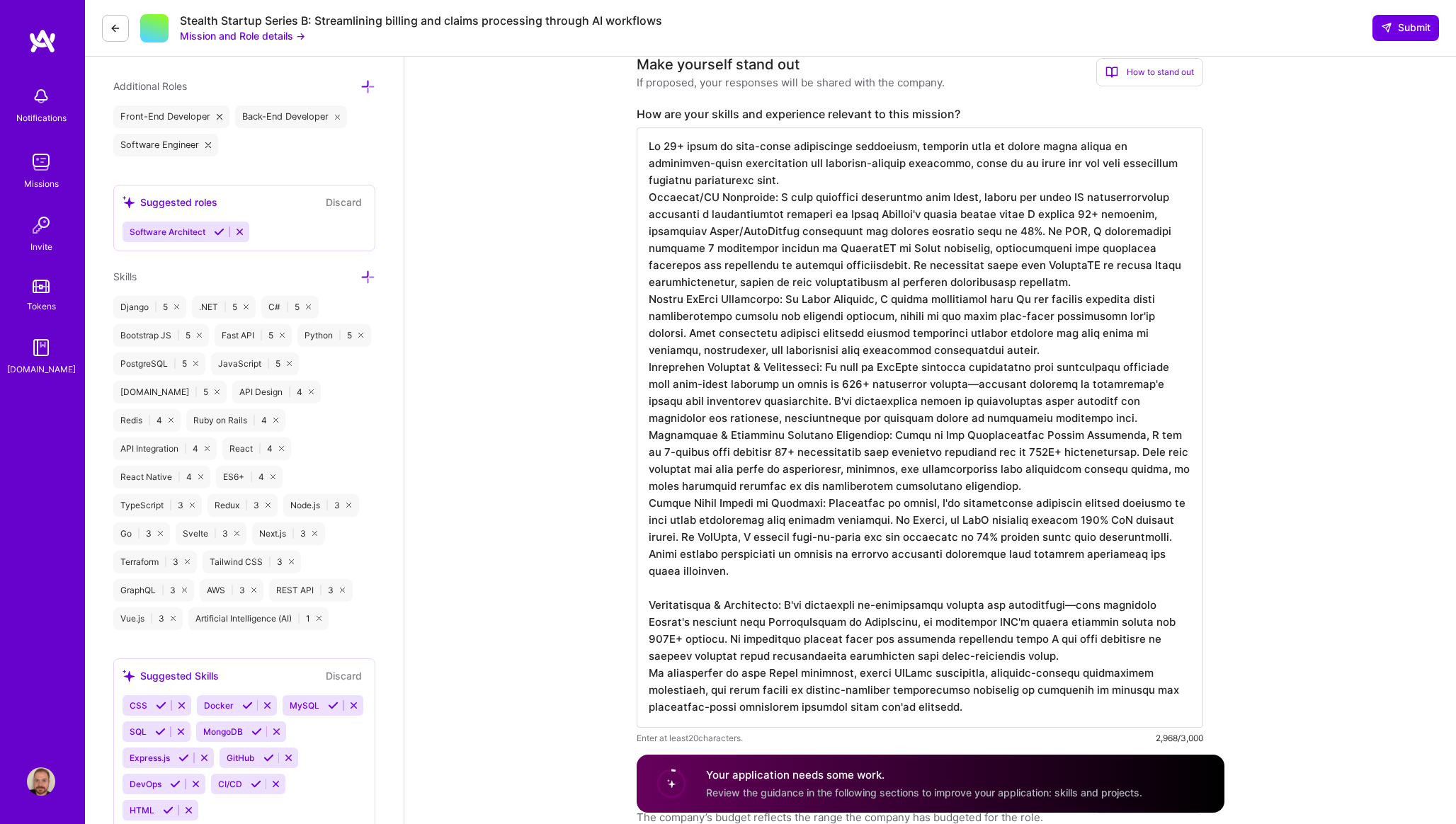
click at [965, 497] on textarea at bounding box center [919, 427] width 566 height 601
click at [966, 488] on textarea at bounding box center [919, 427] width 566 height 601
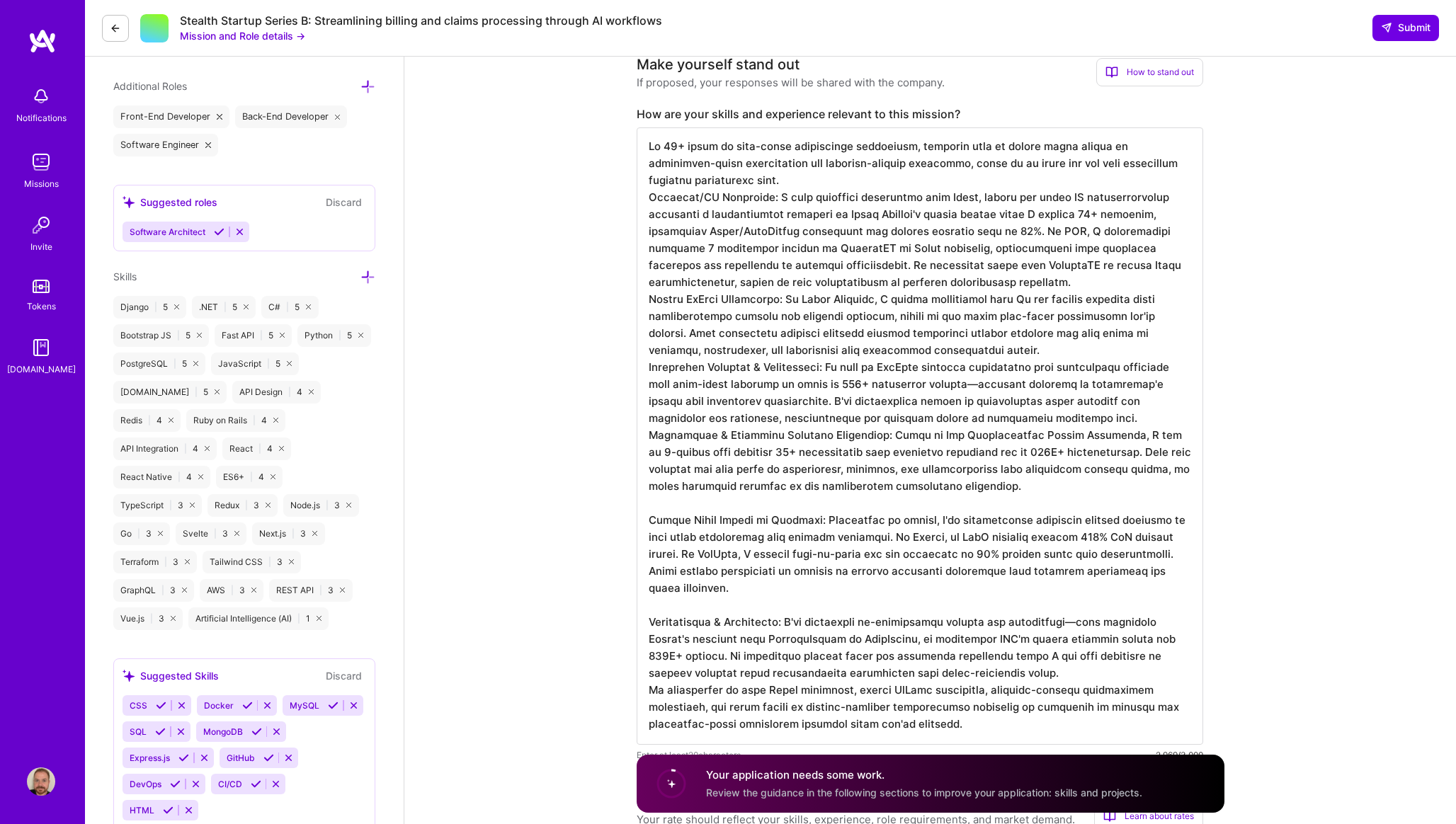
click at [1022, 415] on textarea at bounding box center [919, 435] width 566 height 617
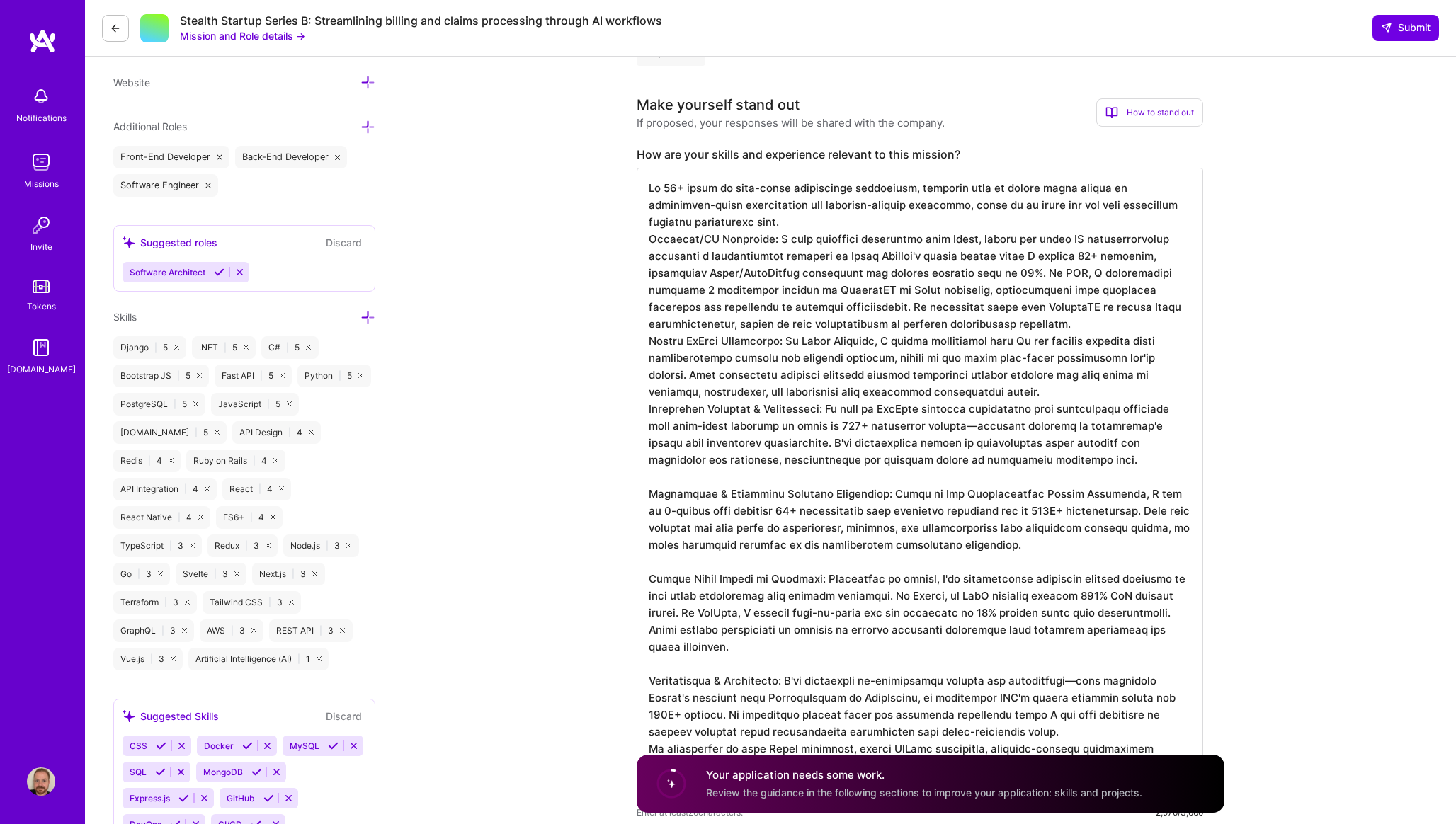
scroll to position [424, 0]
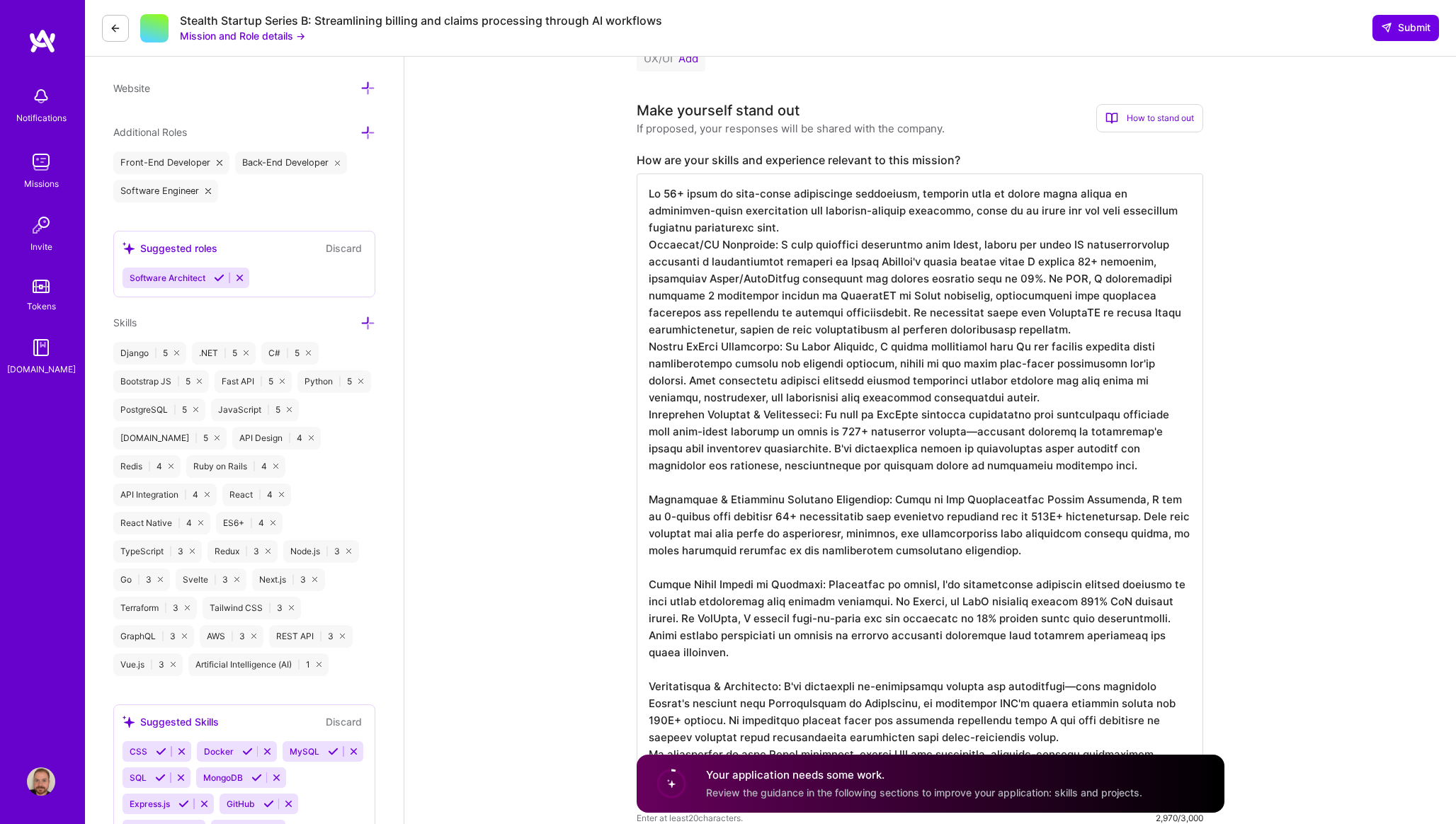
click at [1021, 378] on textarea at bounding box center [919, 490] width 566 height 635
click at [1020, 389] on textarea at bounding box center [919, 490] width 566 height 635
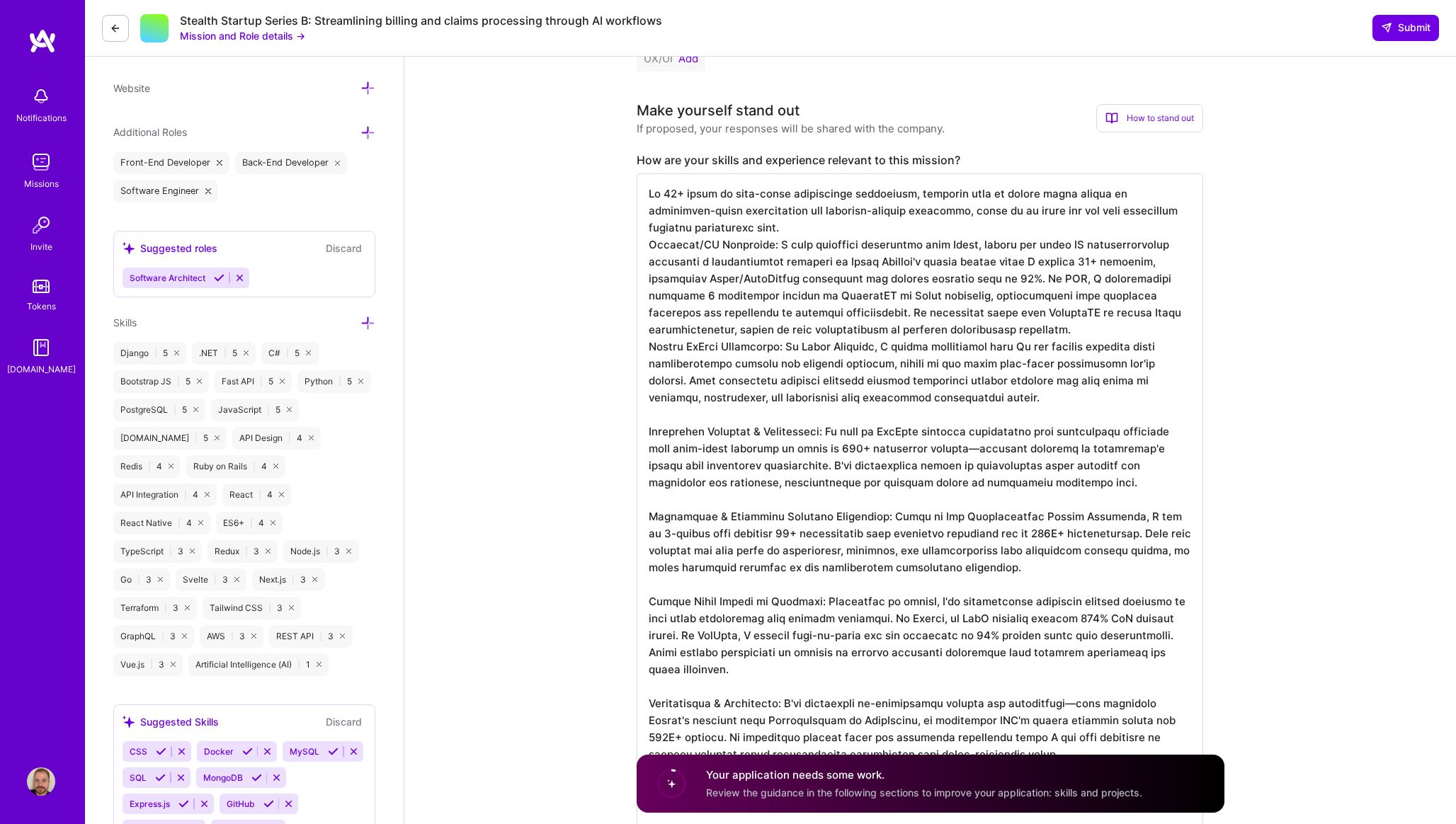
click at [1075, 323] on textarea at bounding box center [919, 499] width 566 height 652
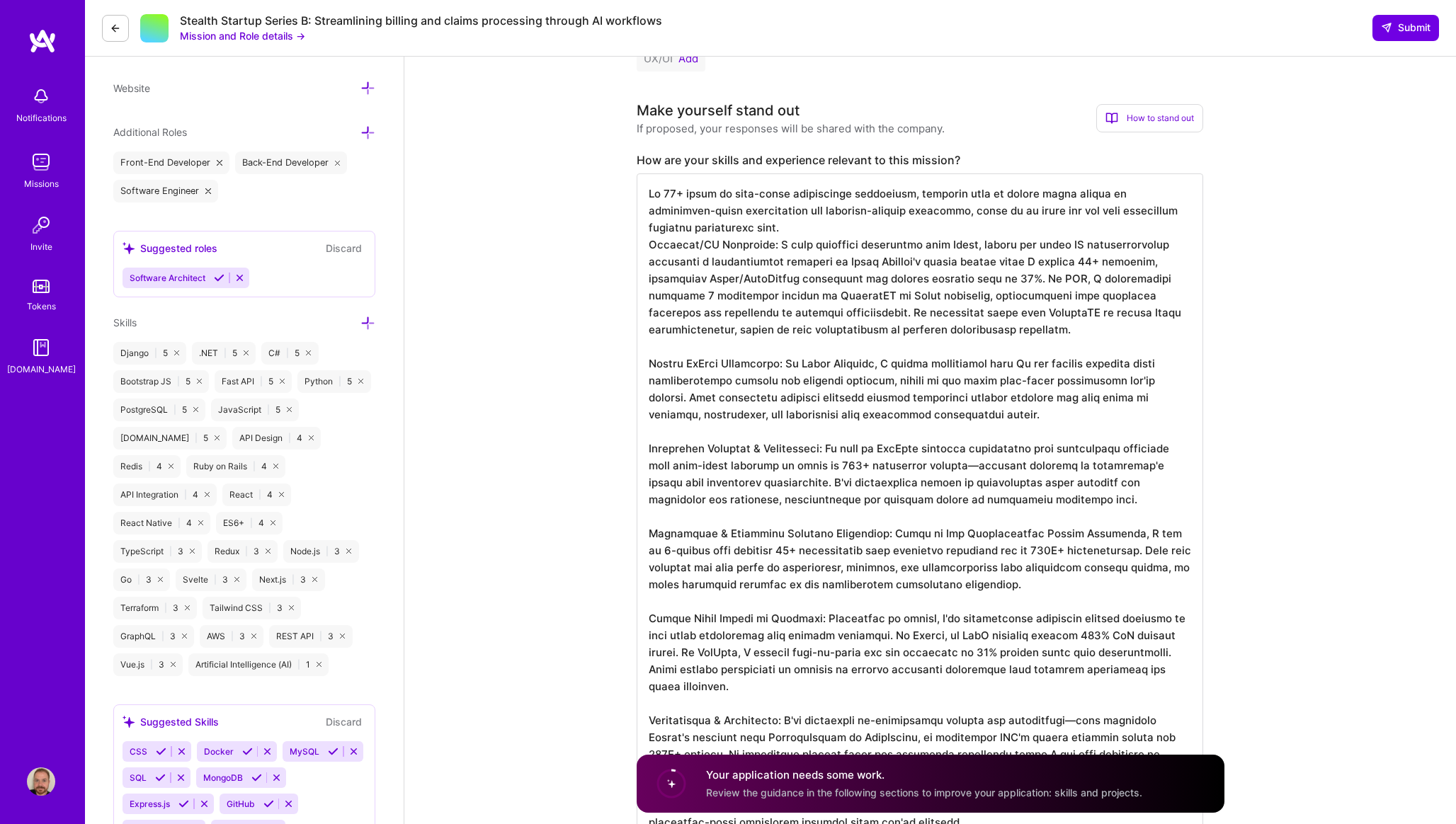
click at [915, 231] on textarea at bounding box center [919, 507] width 566 height 668
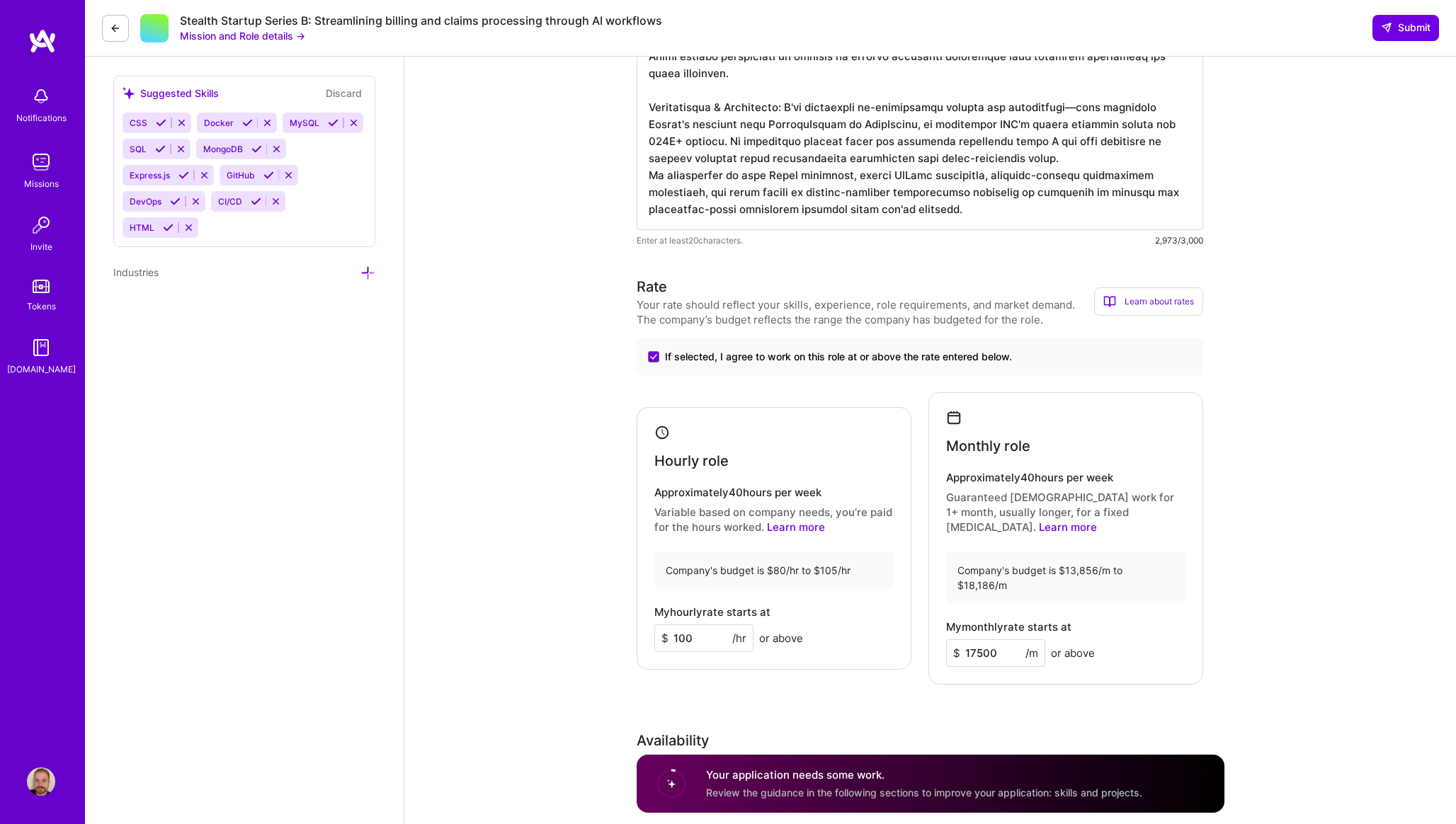
scroll to position [1219, 0]
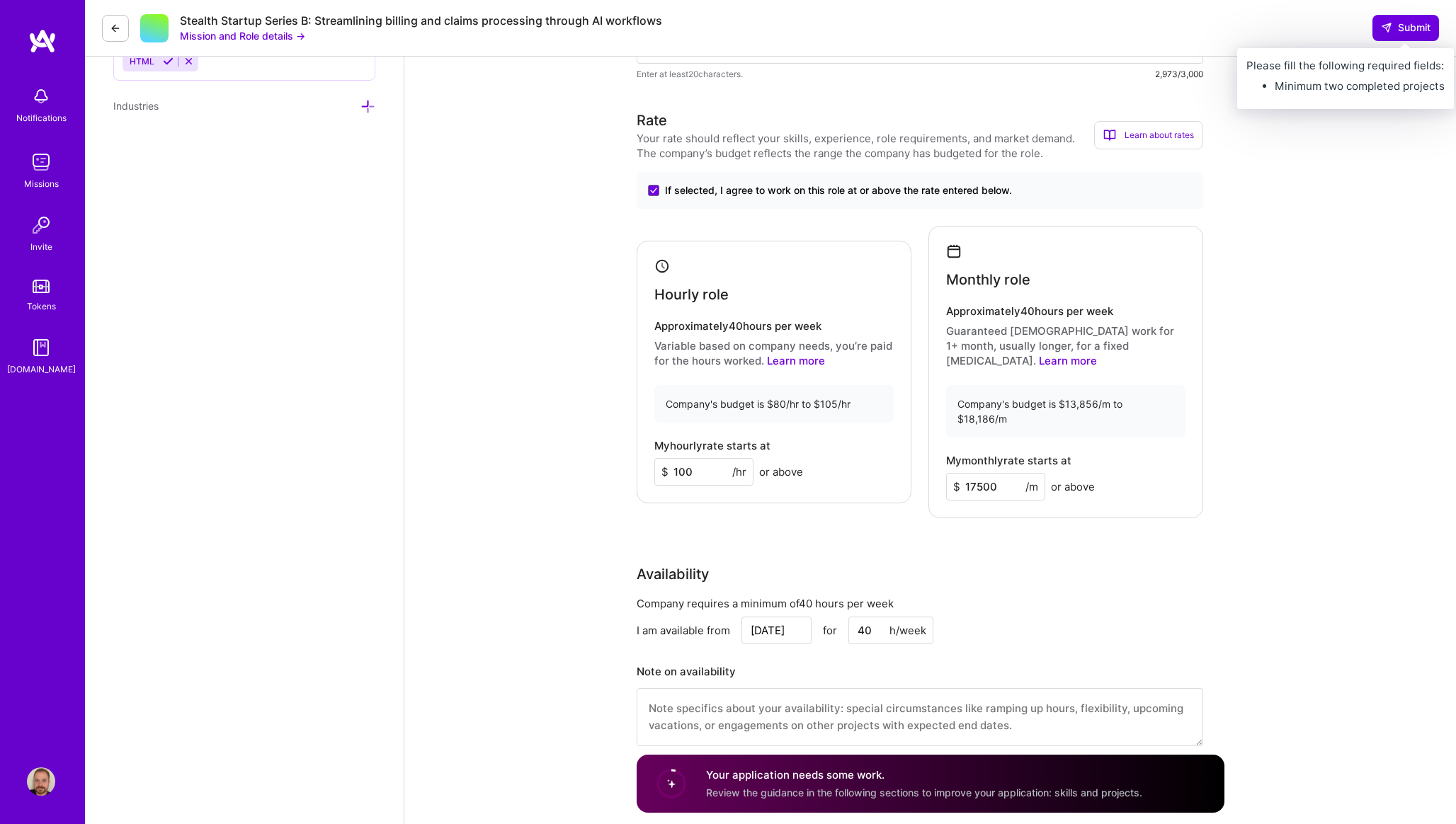
type textarea "My 20+ years of full-stack development experience, combined with my proven trac…"
click at [1410, 14] on div "Stealth Startup Series B: Streamlining billing and claims processing through AI…" at bounding box center [770, 28] width 1371 height 56
click at [1400, 25] on span "Submit" at bounding box center [1405, 28] width 49 height 14
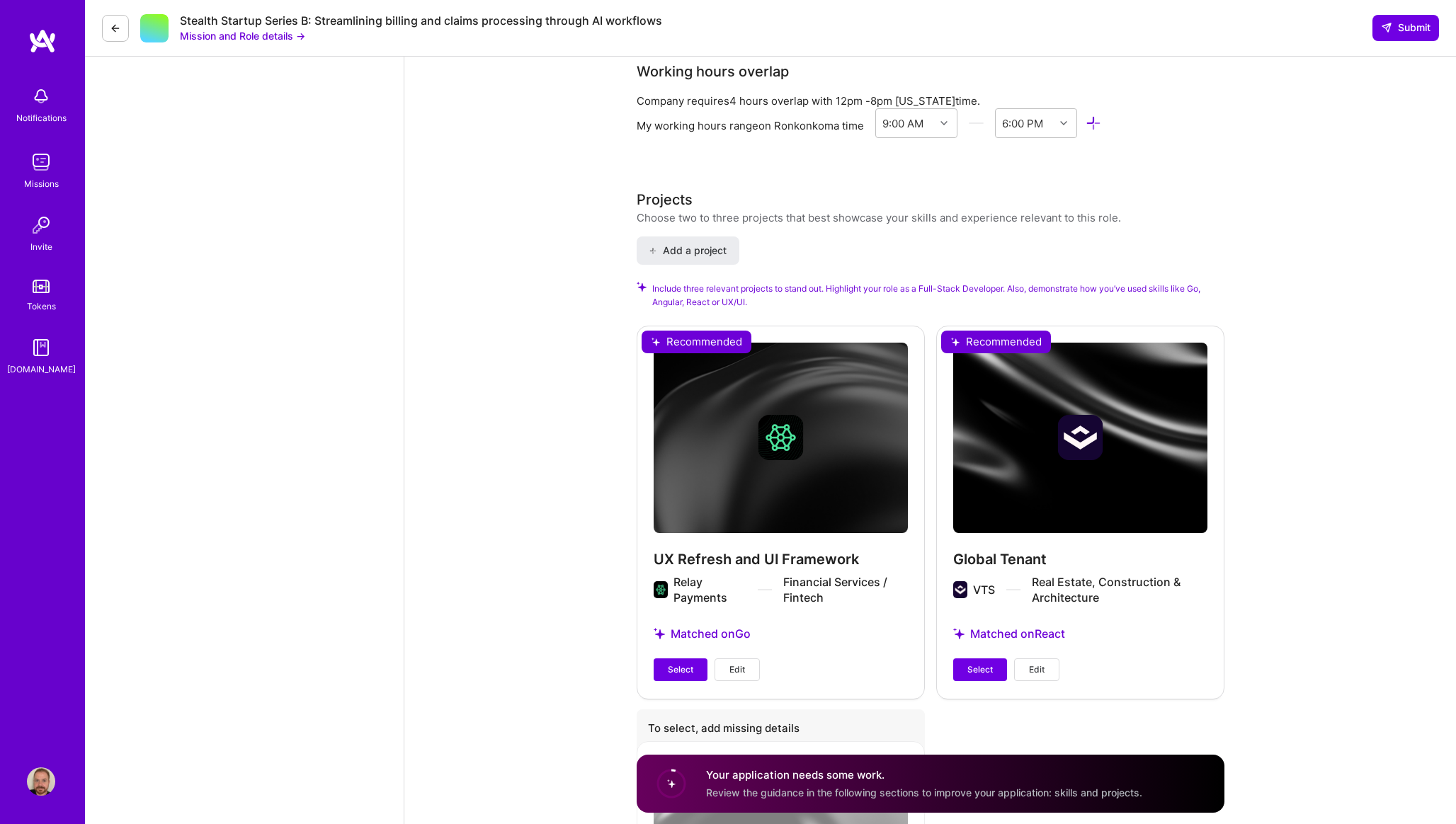
scroll to position [2028, 0]
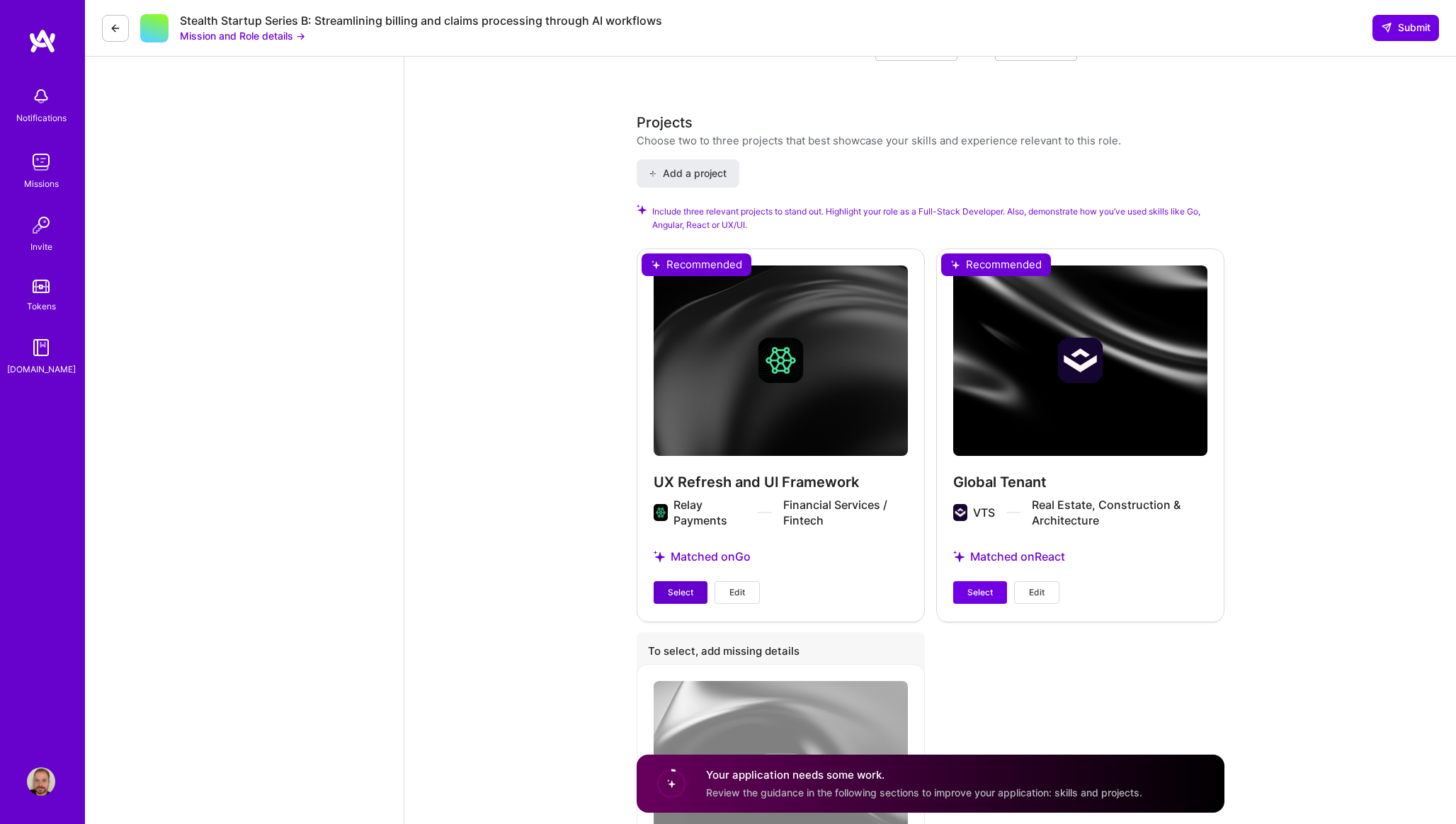
click at [671, 586] on span "Select" at bounding box center [680, 593] width 25 height 13
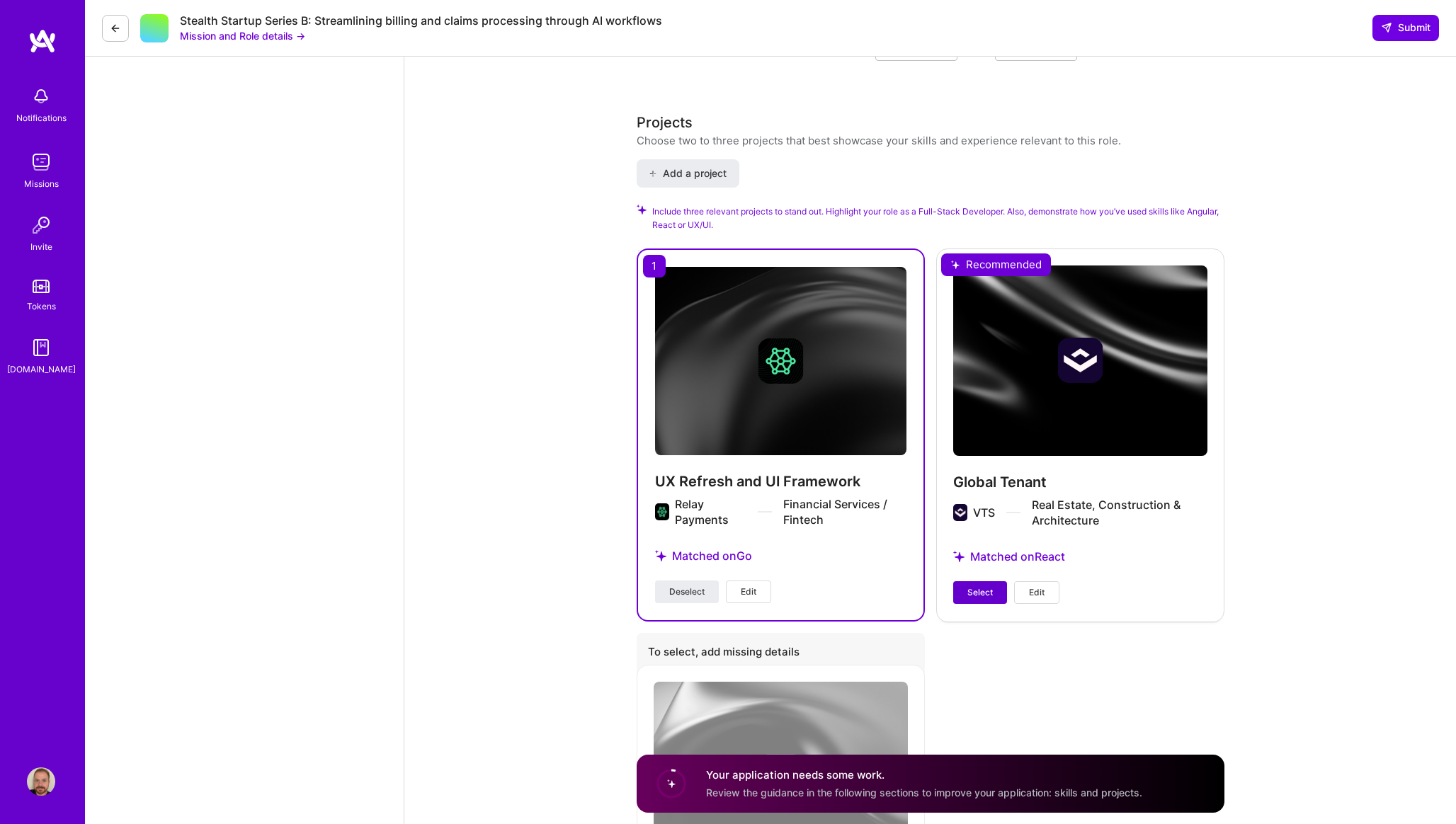
click at [980, 582] on button "Select" at bounding box center [980, 593] width 54 height 23
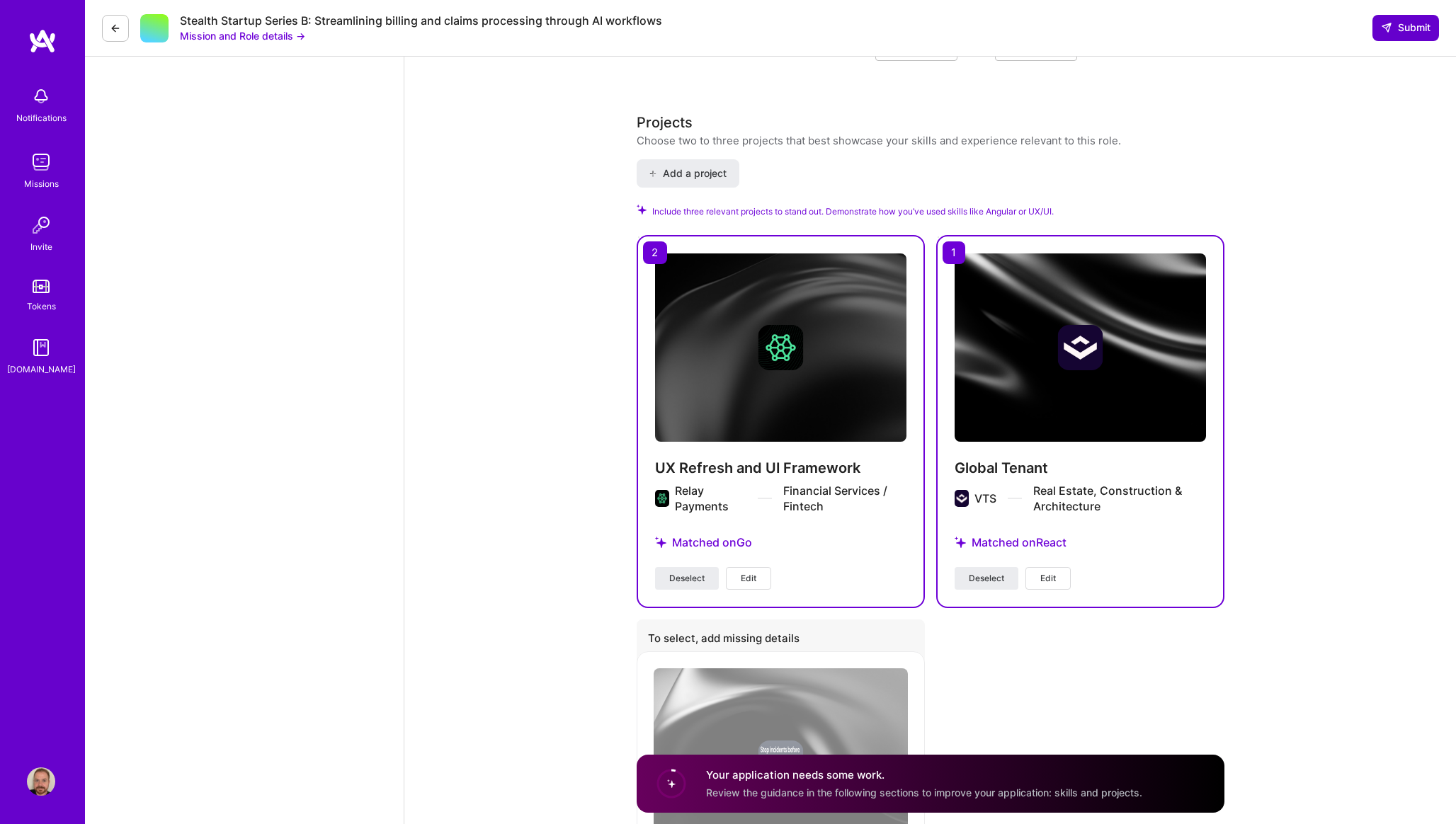
click at [1387, 33] on icon at bounding box center [1386, 28] width 11 height 11
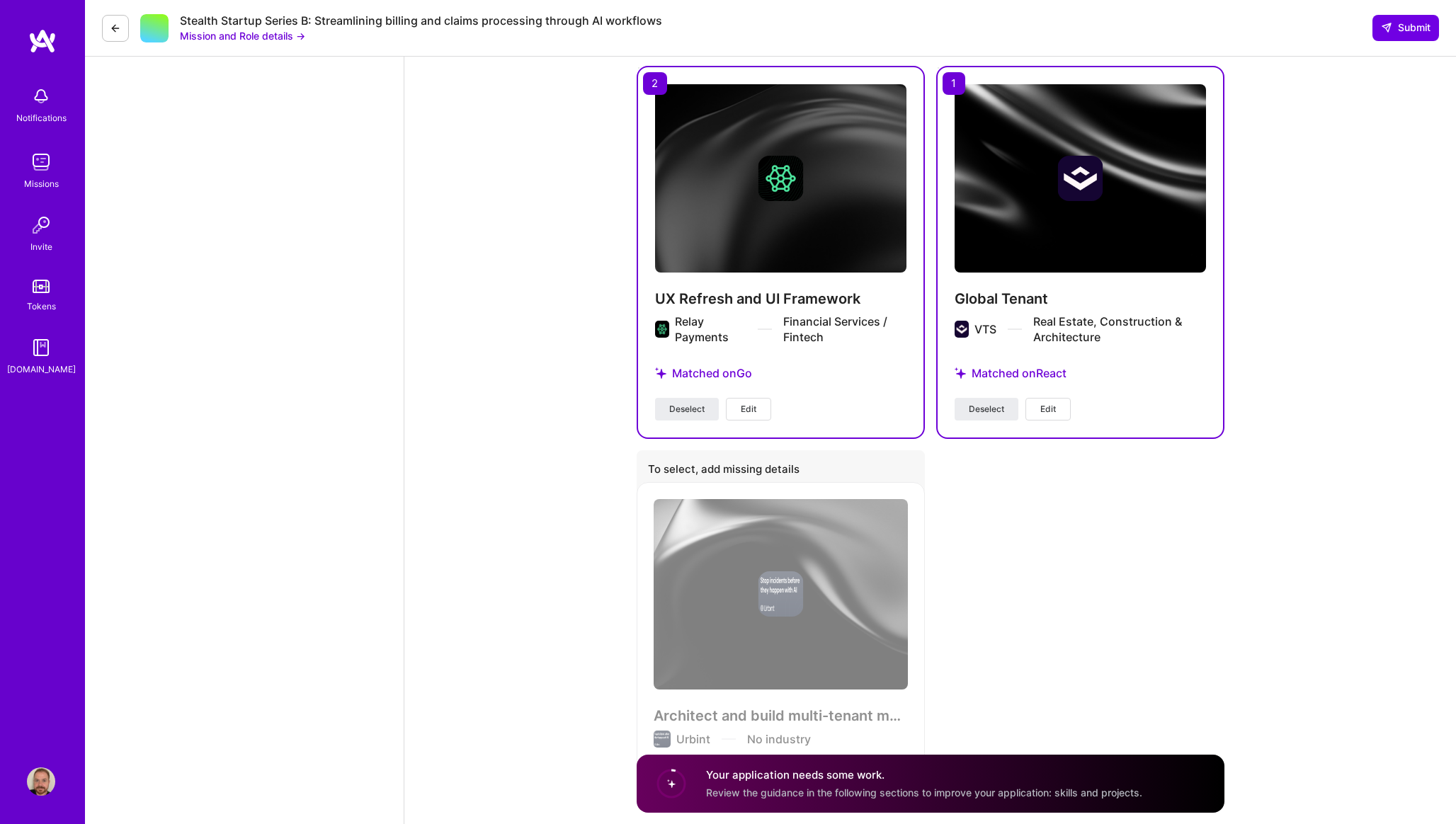
scroll to position [2248, 0]
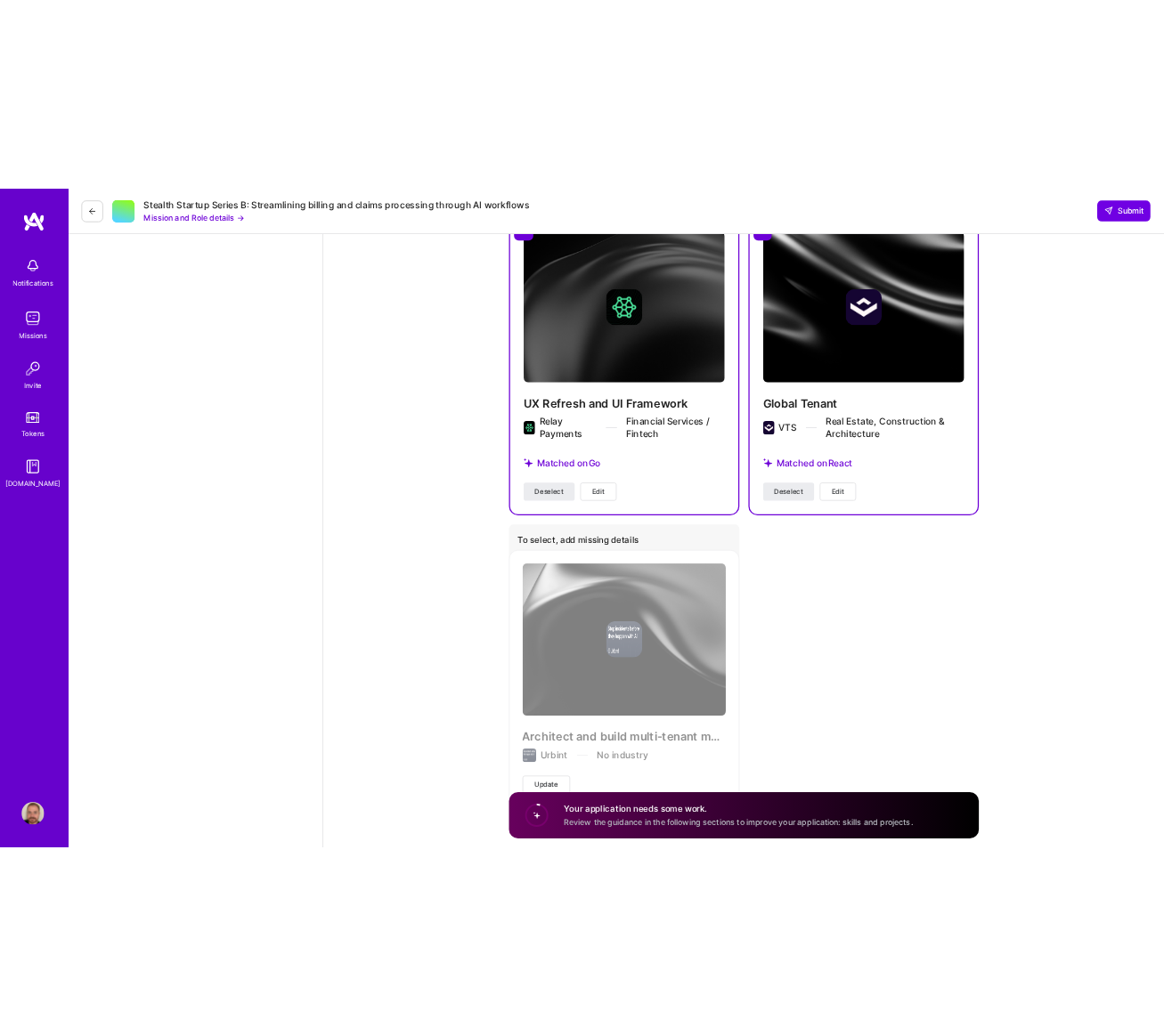
scroll to position [2824, 0]
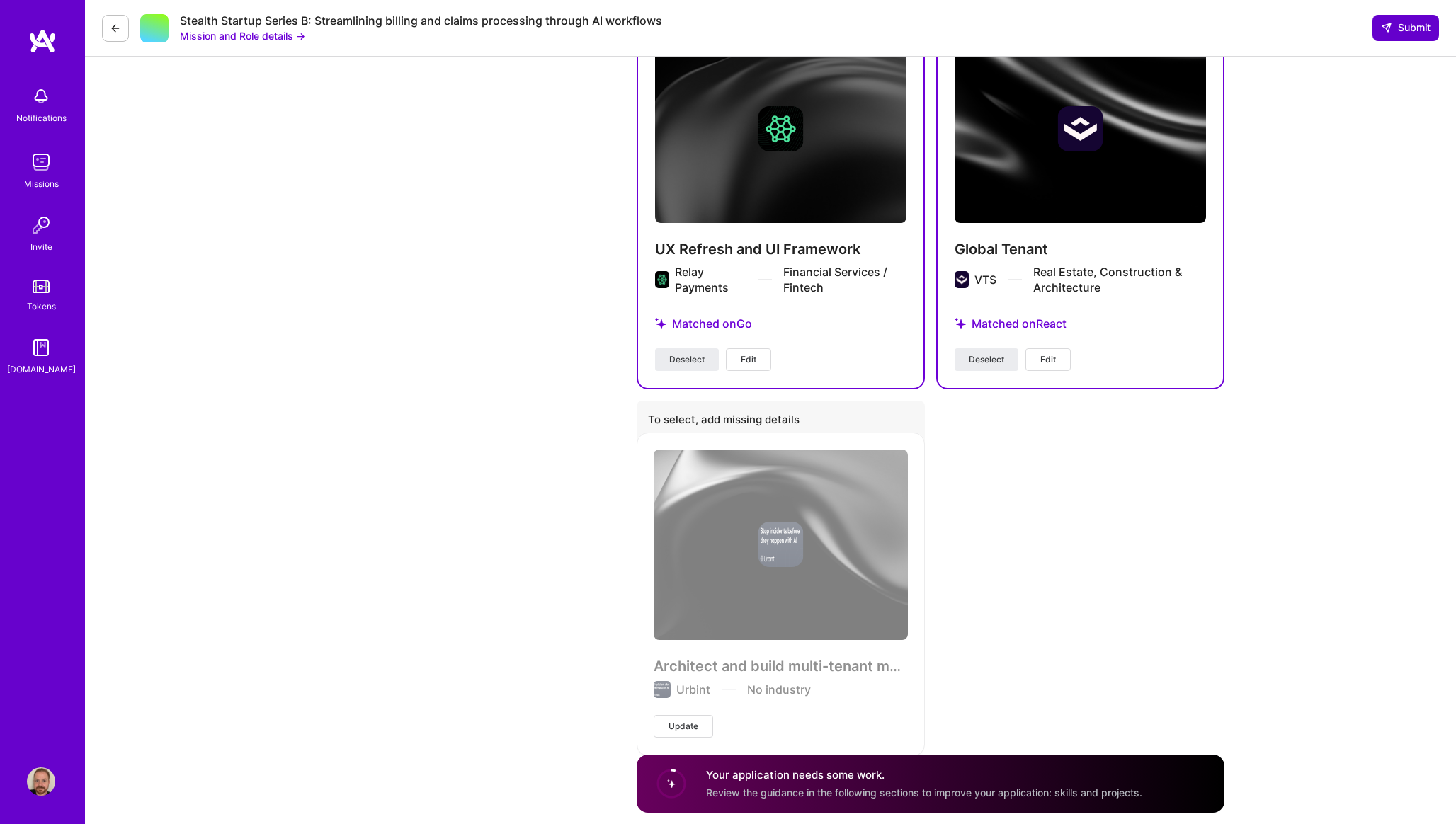
click at [1392, 29] on span "Submit" at bounding box center [1405, 28] width 49 height 14
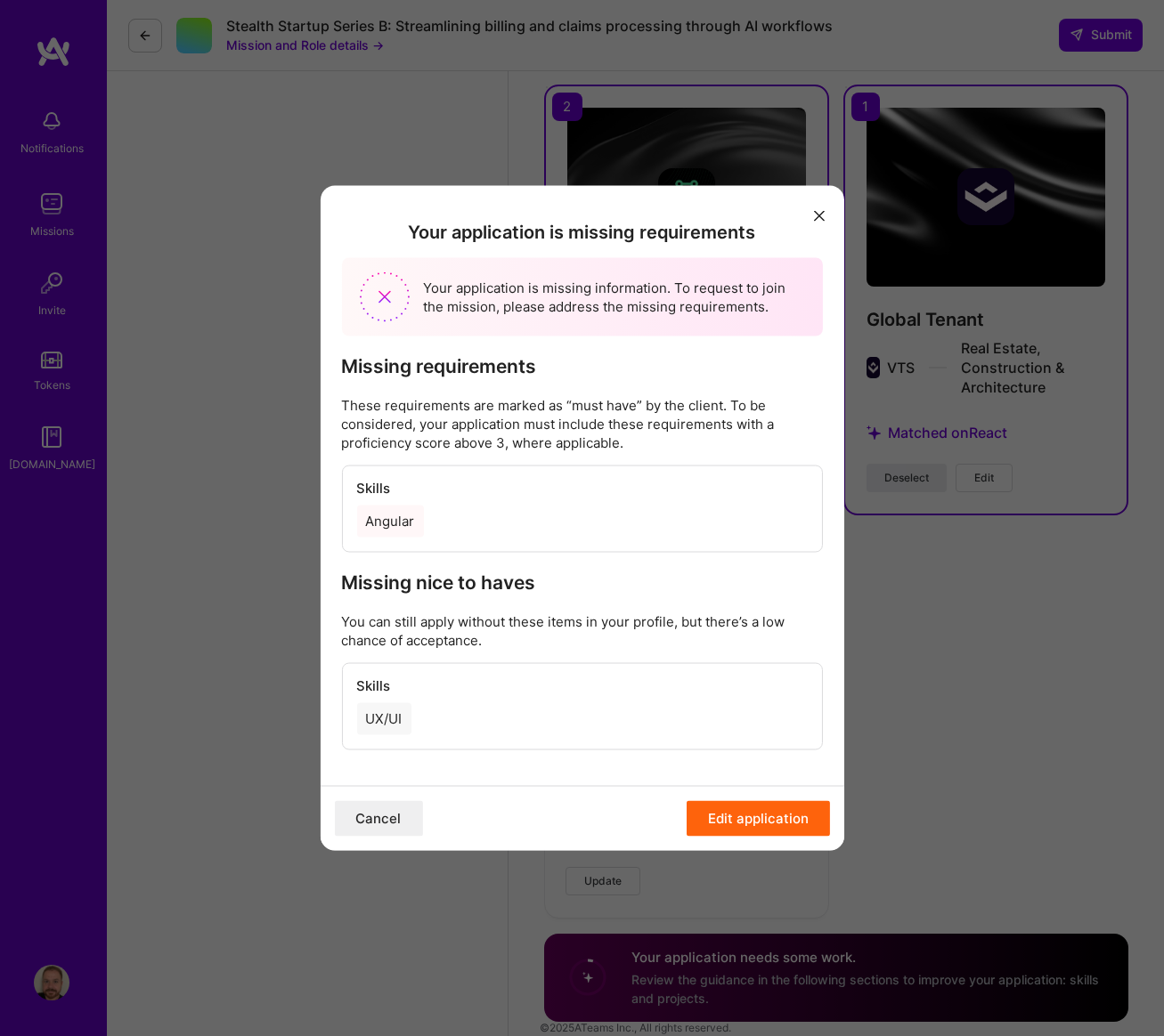
scroll to position [2857, 0]
click at [675, 518] on div "Angular" at bounding box center [582, 520] width 451 height 32
click at [418, 531] on div "Angular" at bounding box center [390, 520] width 67 height 32
click at [721, 809] on button "Edit application" at bounding box center [757, 819] width 143 height 36
click at [745, 831] on button "Edit application" at bounding box center [757, 819] width 143 height 36
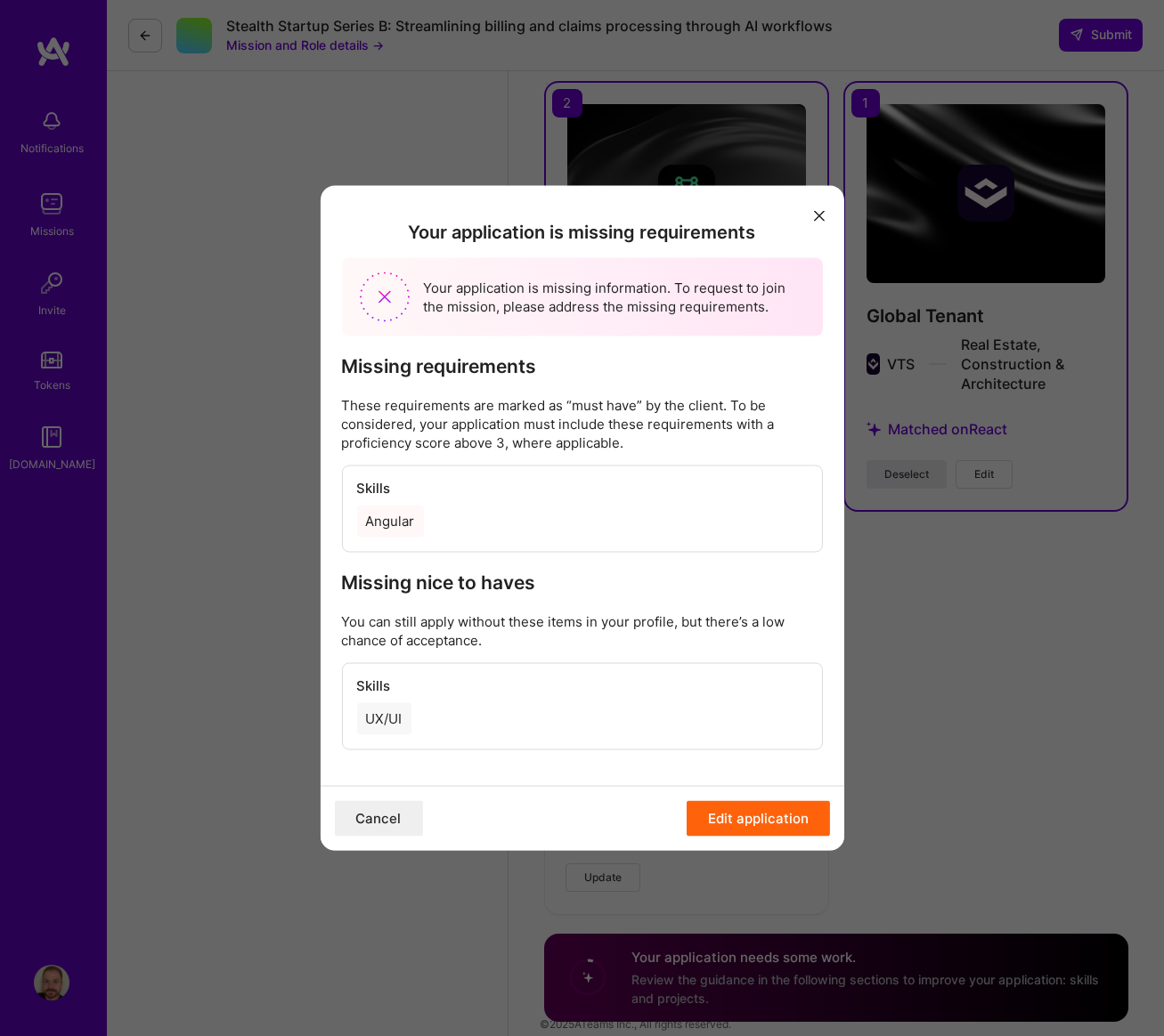
click at [748, 823] on button "Edit application" at bounding box center [757, 819] width 143 height 36
click at [823, 218] on icon "modal" at bounding box center [819, 215] width 11 height 11
click at [815, 213] on icon "modal" at bounding box center [819, 215] width 11 height 11
click at [817, 203] on button "modal" at bounding box center [818, 215] width 21 height 29
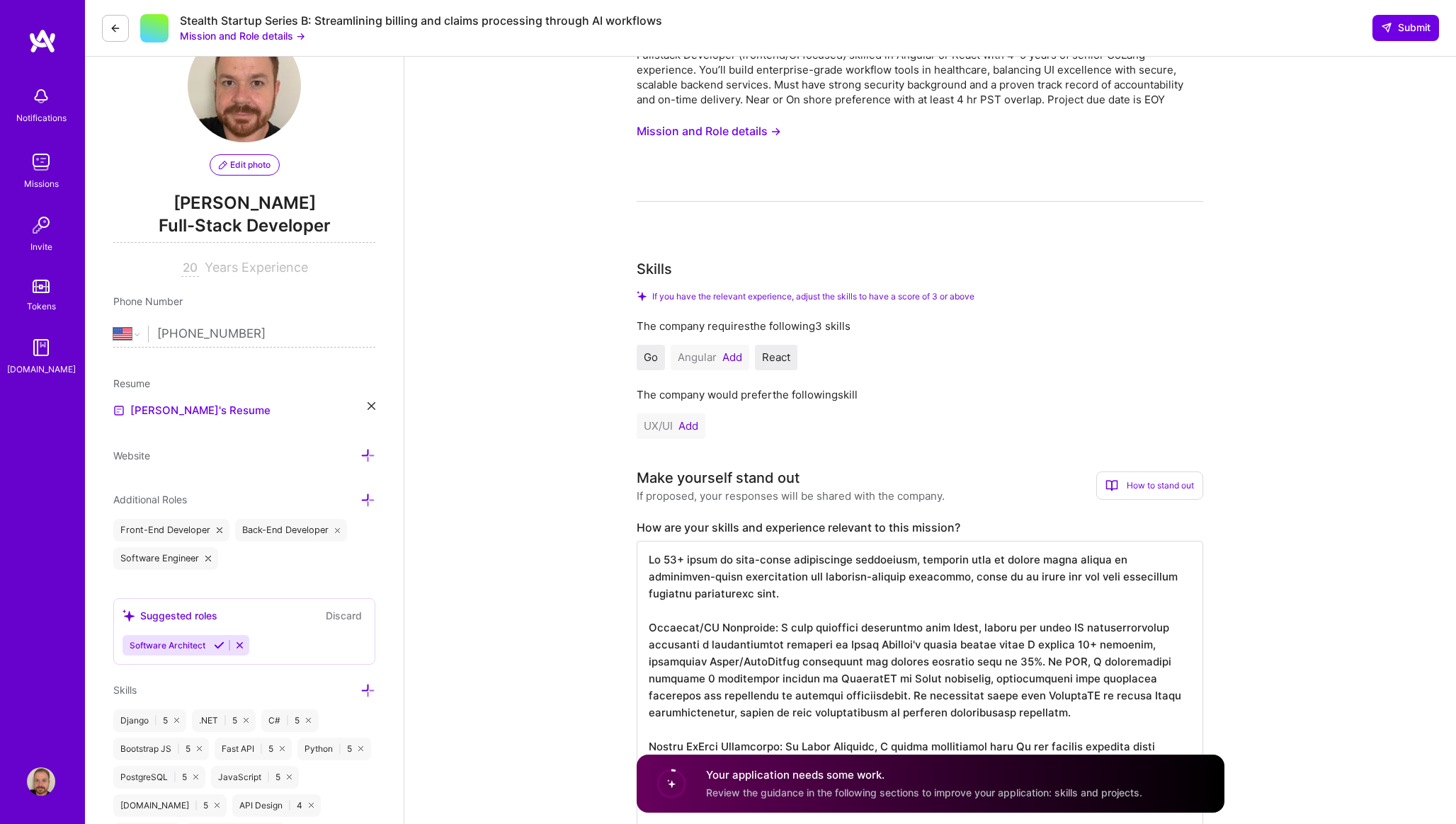
scroll to position [0, 0]
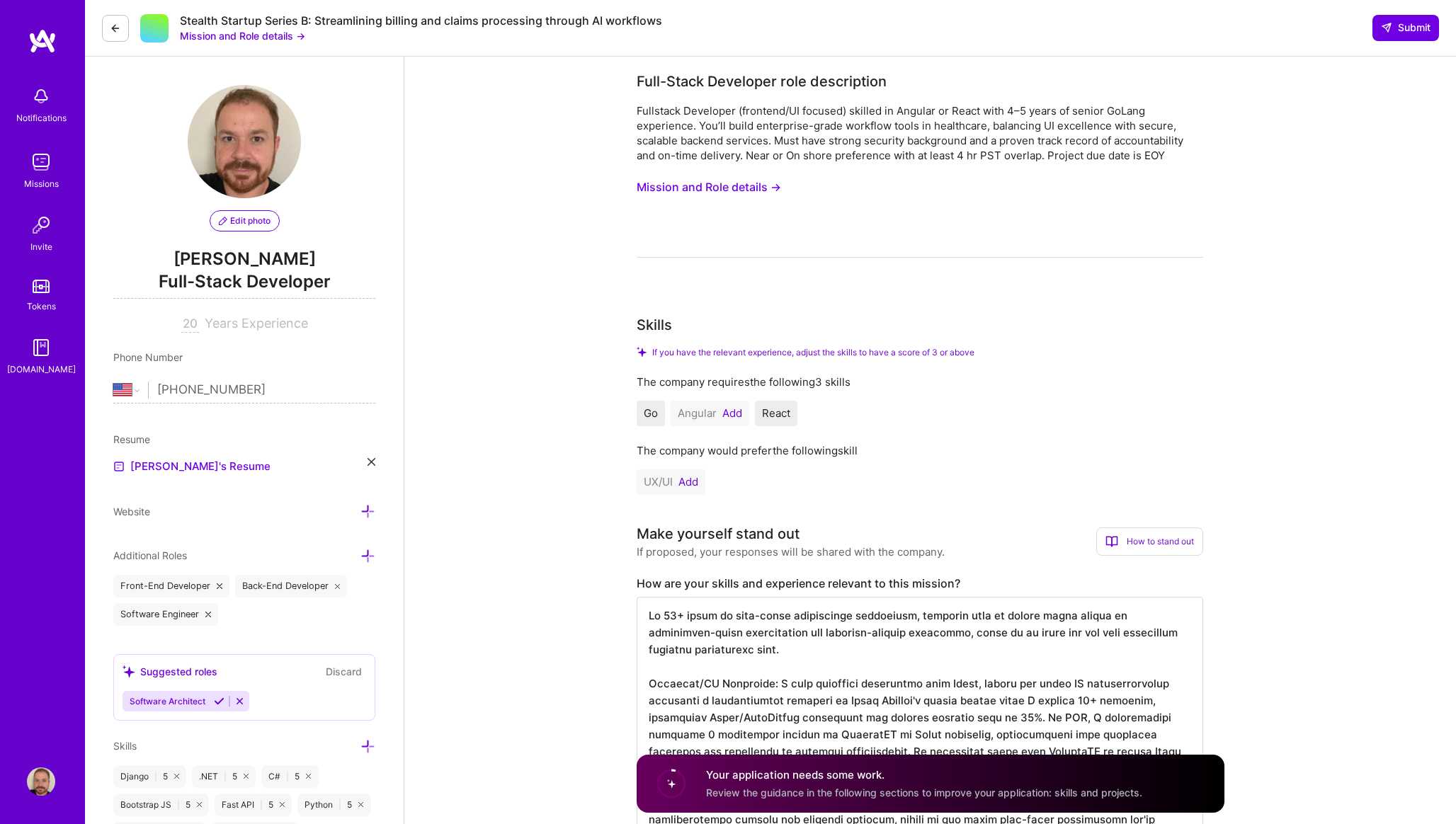
click at [733, 416] on button "Add" at bounding box center [732, 413] width 20 height 11
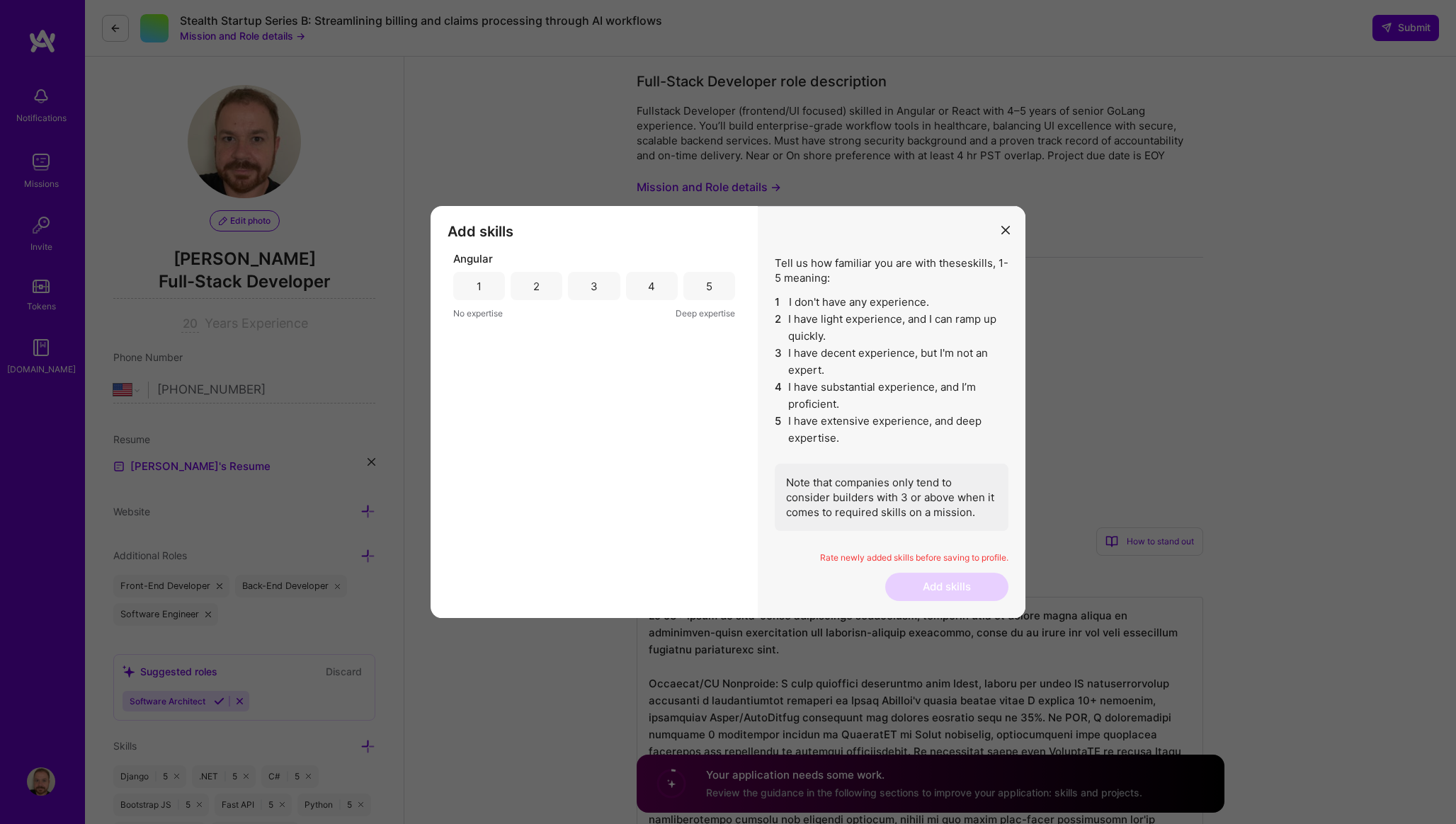
click at [546, 290] on div "2" at bounding box center [536, 286] width 52 height 29
click at [910, 578] on button "Add skills" at bounding box center [946, 587] width 123 height 29
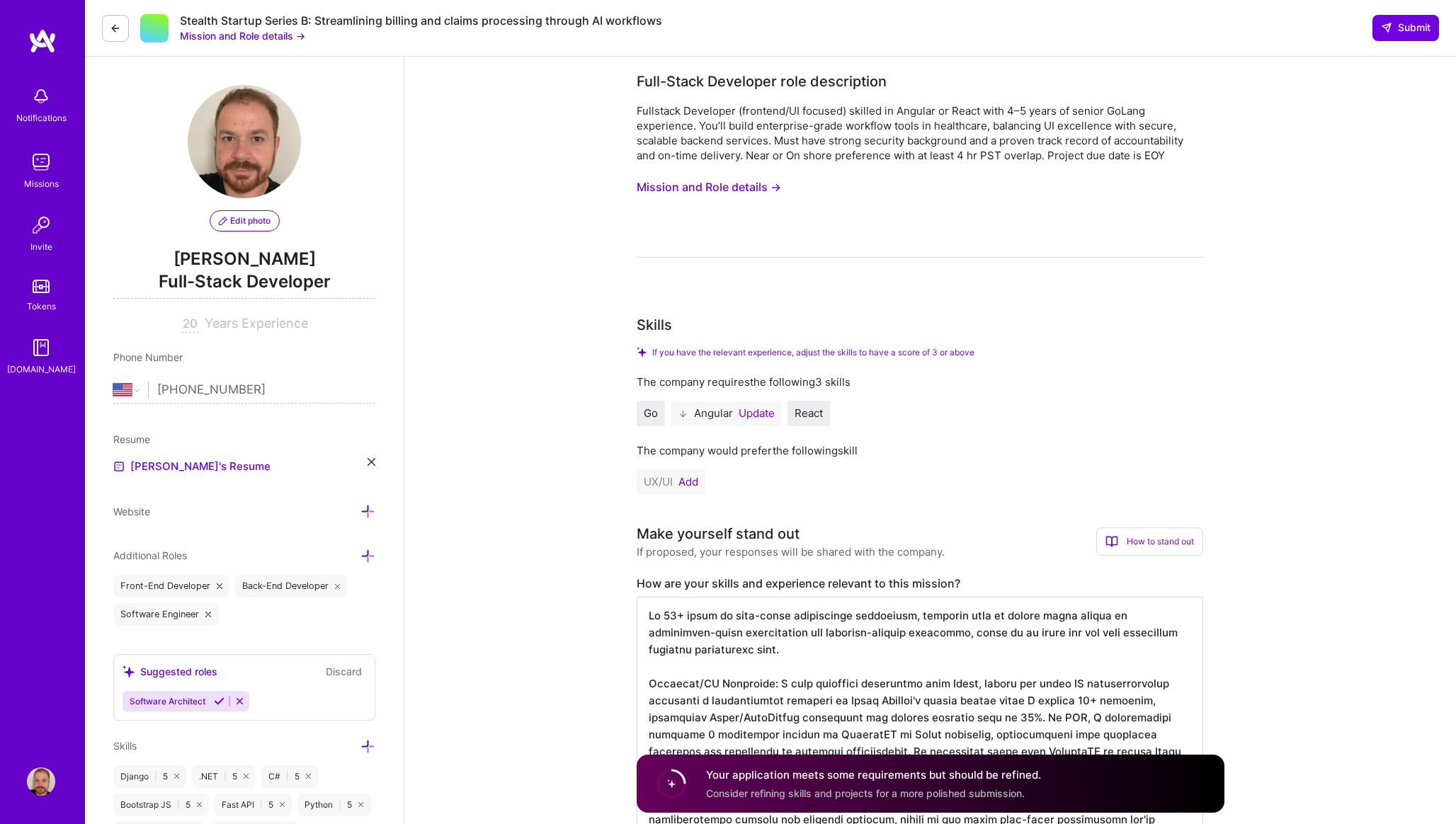
click at [689, 480] on button "Add" at bounding box center [688, 482] width 20 height 11
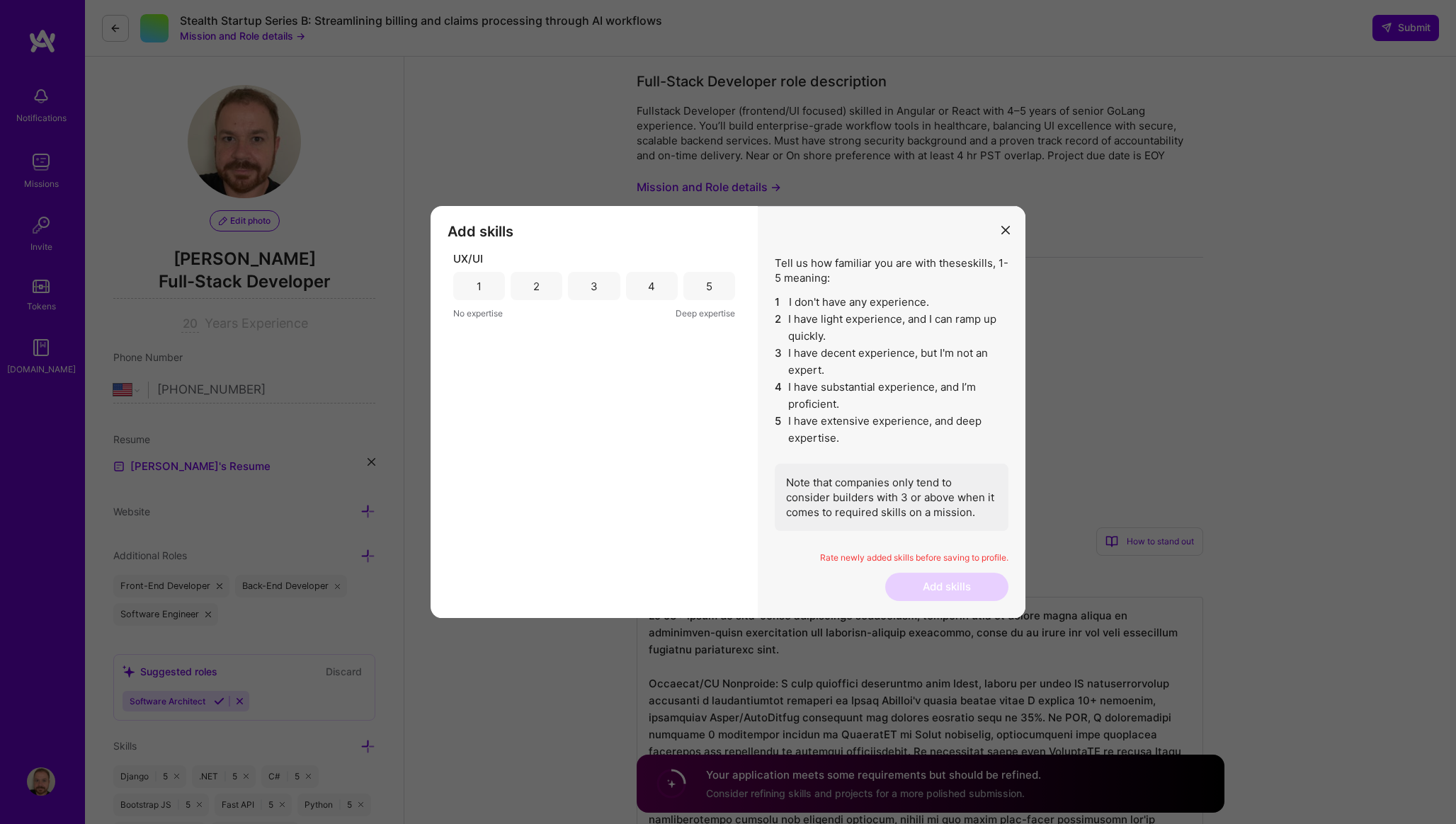
click at [552, 288] on div "2" at bounding box center [536, 286] width 52 height 29
click at [920, 582] on button "Add skills" at bounding box center [946, 587] width 123 height 29
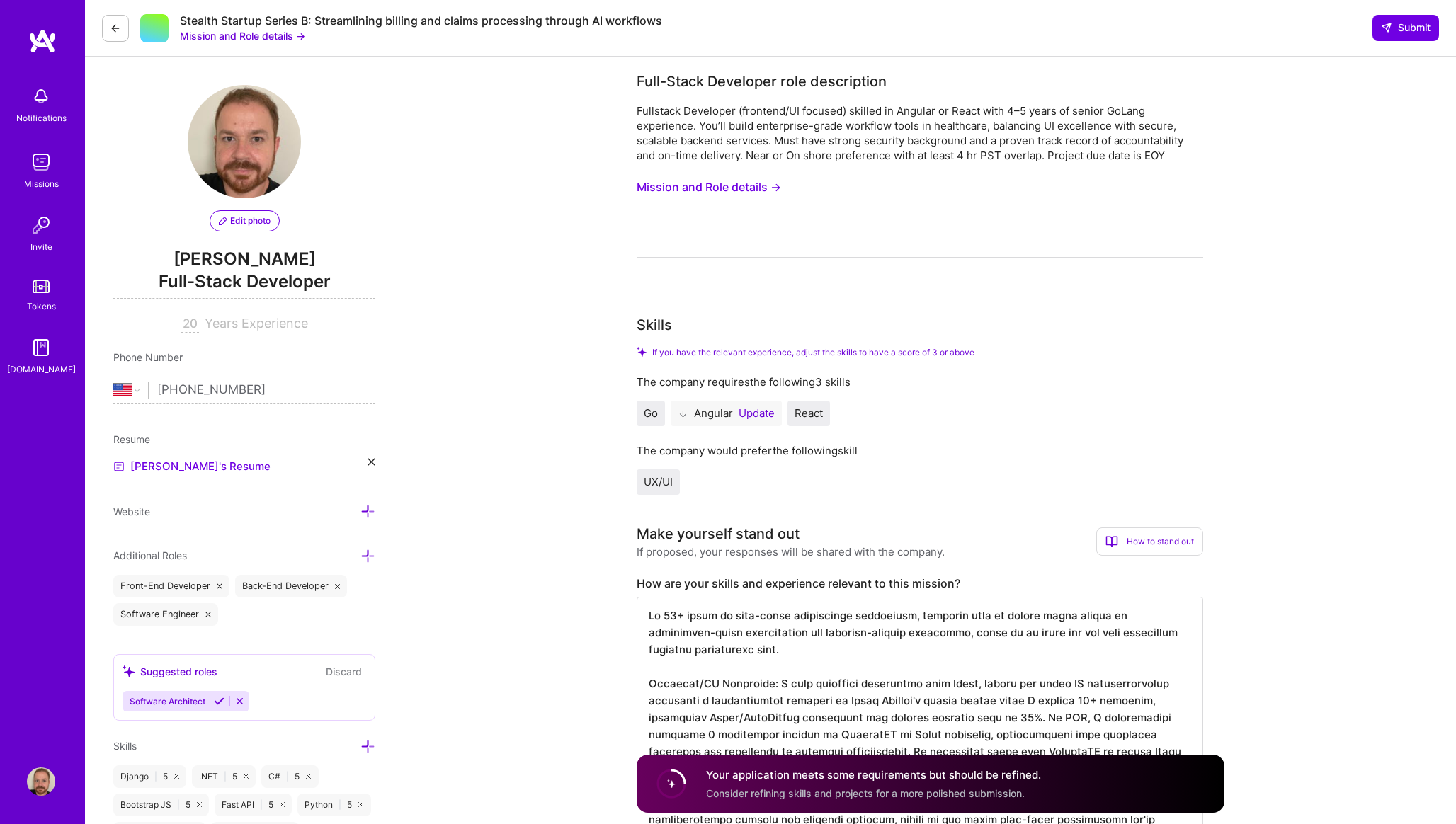
click at [743, 421] on div "Angular Update" at bounding box center [726, 413] width 111 height 25
click at [747, 419] on button "Update" at bounding box center [756, 413] width 36 height 11
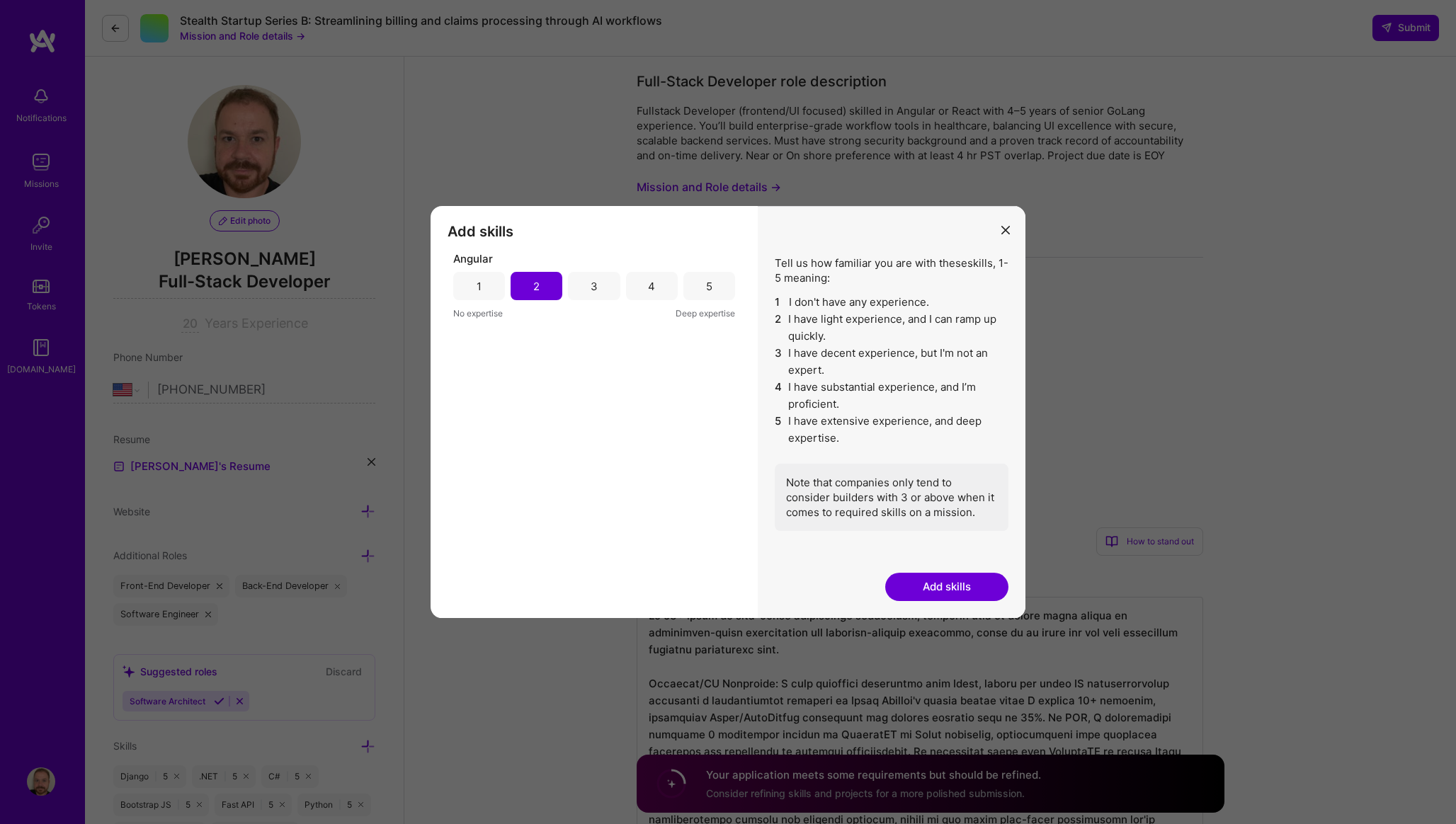
click at [612, 298] on div "3" at bounding box center [593, 286] width 52 height 29
click at [952, 587] on button "Add skills" at bounding box center [946, 587] width 123 height 29
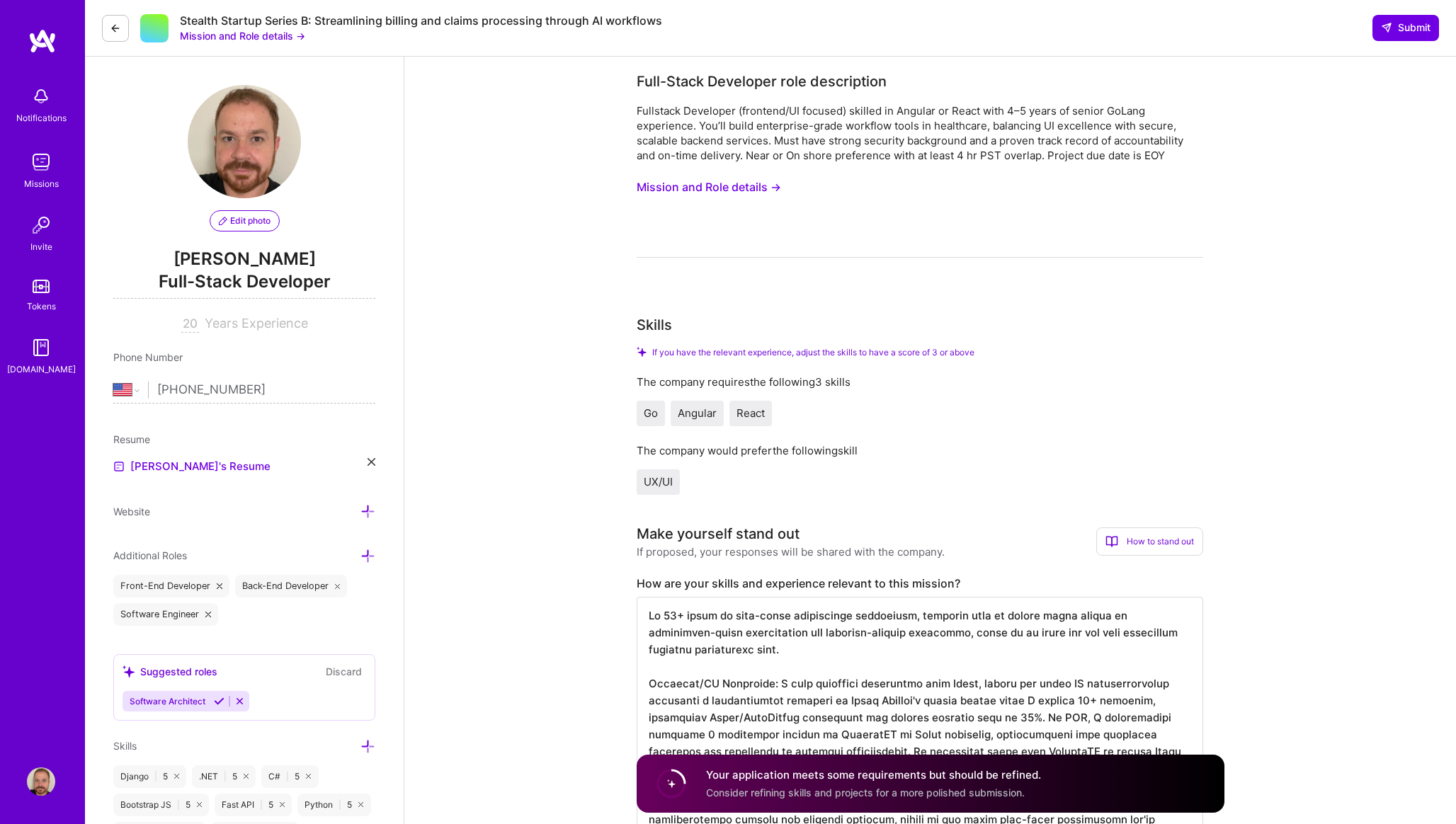
click at [1371, 44] on div "Stealth Startup Series B: Streamlining billing and claims processing through AI…" at bounding box center [770, 28] width 1371 height 56
click at [1380, 36] on button "Submit" at bounding box center [1405, 28] width 67 height 25
